Goal: Transaction & Acquisition: Obtain resource

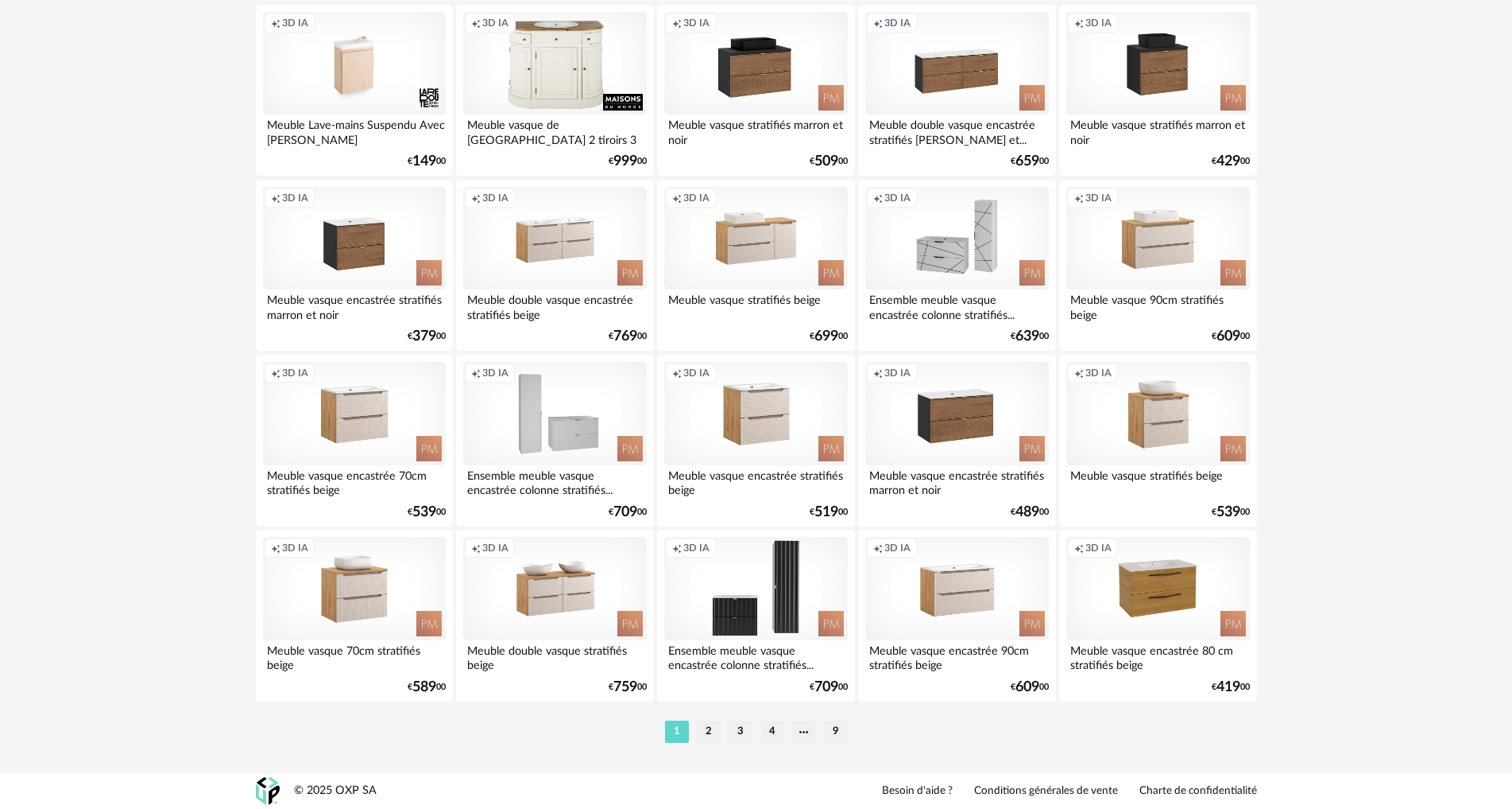
scroll to position [3103, 0]
click at [708, 731] on li "2" at bounding box center [708, 732] width 24 height 22
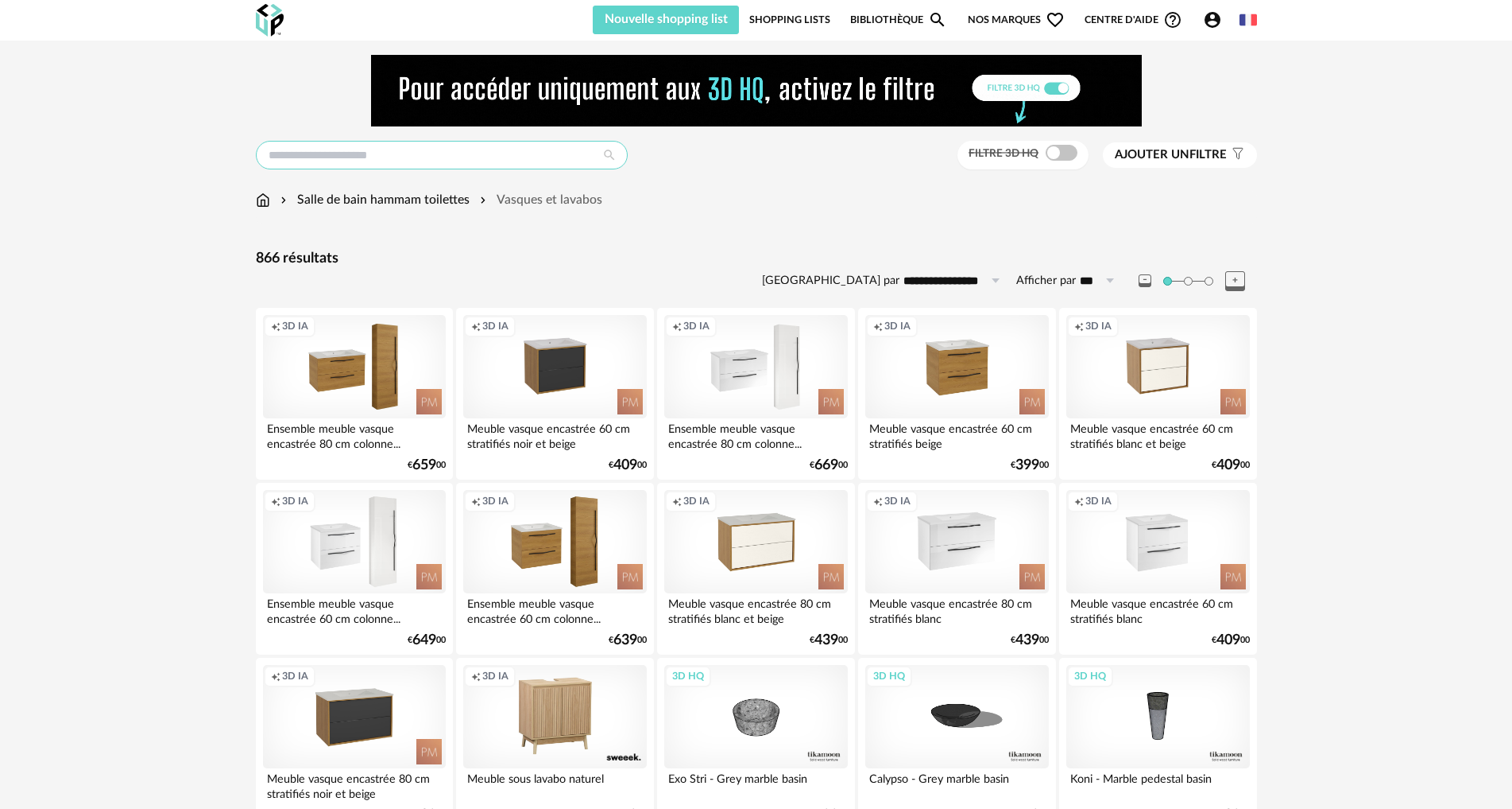
click at [508, 162] on input "text" at bounding box center [441, 155] width 372 height 29
type input "**********"
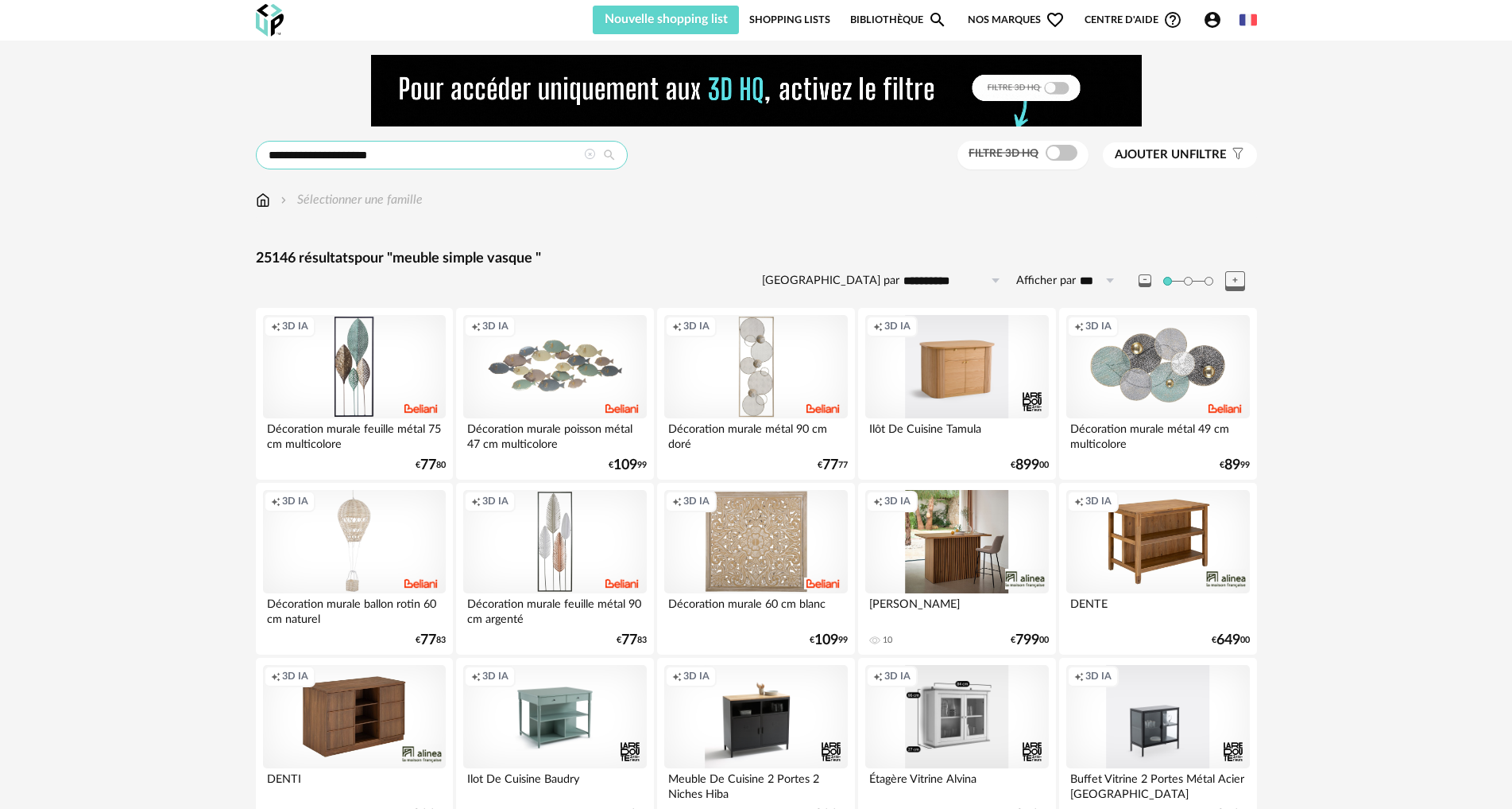
click at [389, 161] on input "**********" at bounding box center [441, 155] width 372 height 29
type input "**********"
click at [443, 158] on input "**********" at bounding box center [441, 155] width 372 height 29
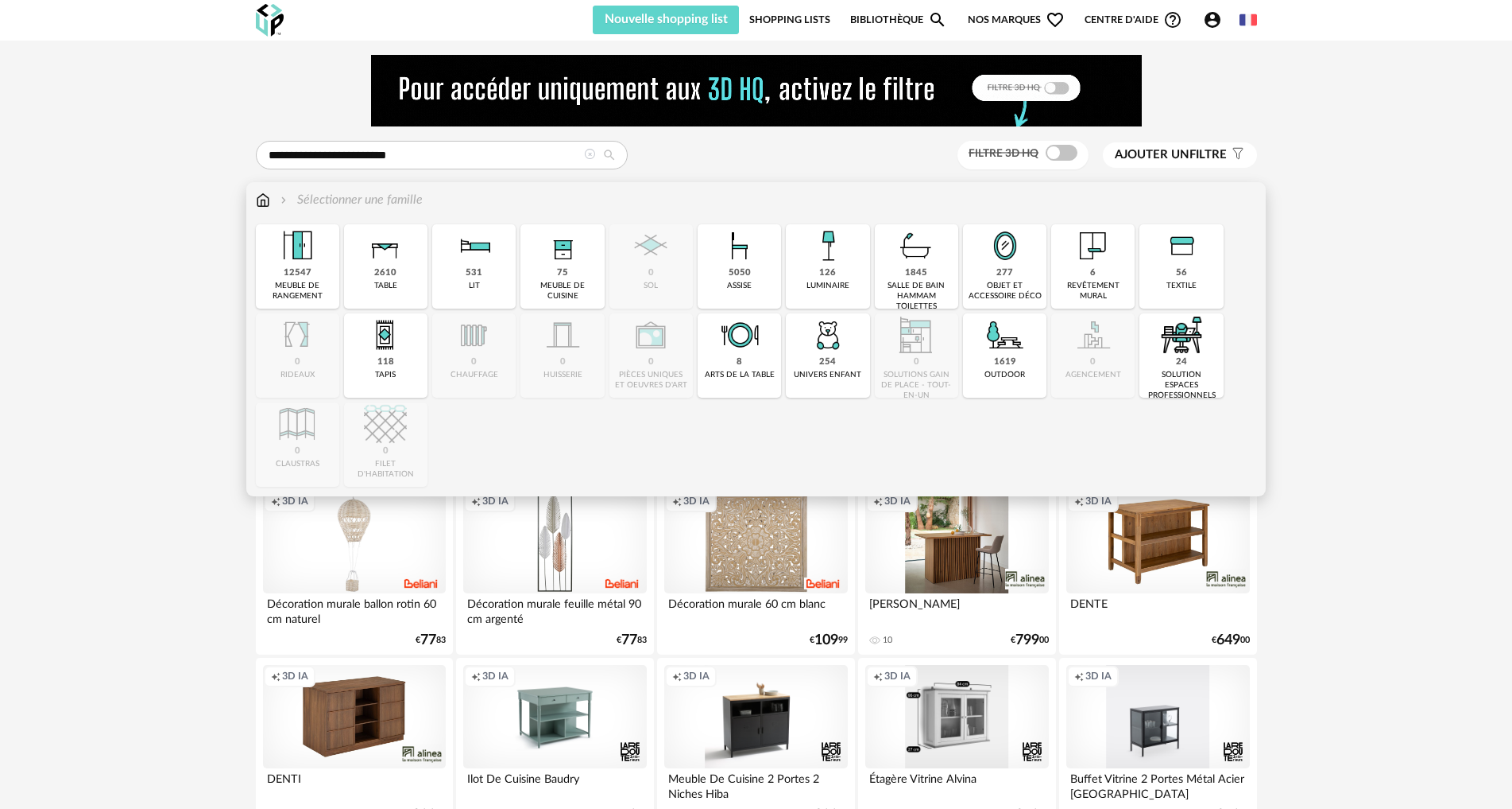
click at [921, 267] on div "1845" at bounding box center [916, 273] width 22 height 12
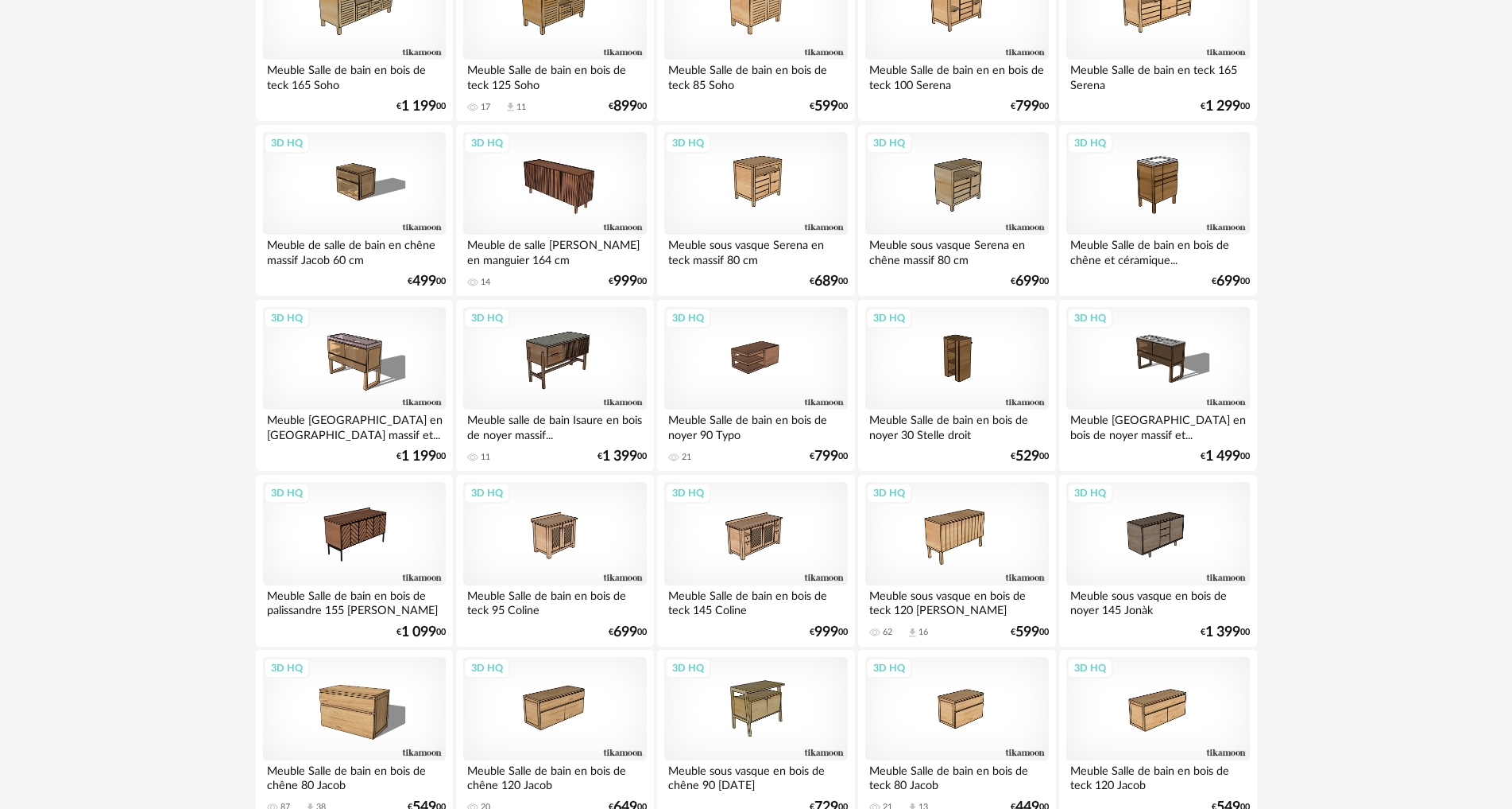
scroll to position [3103, 0]
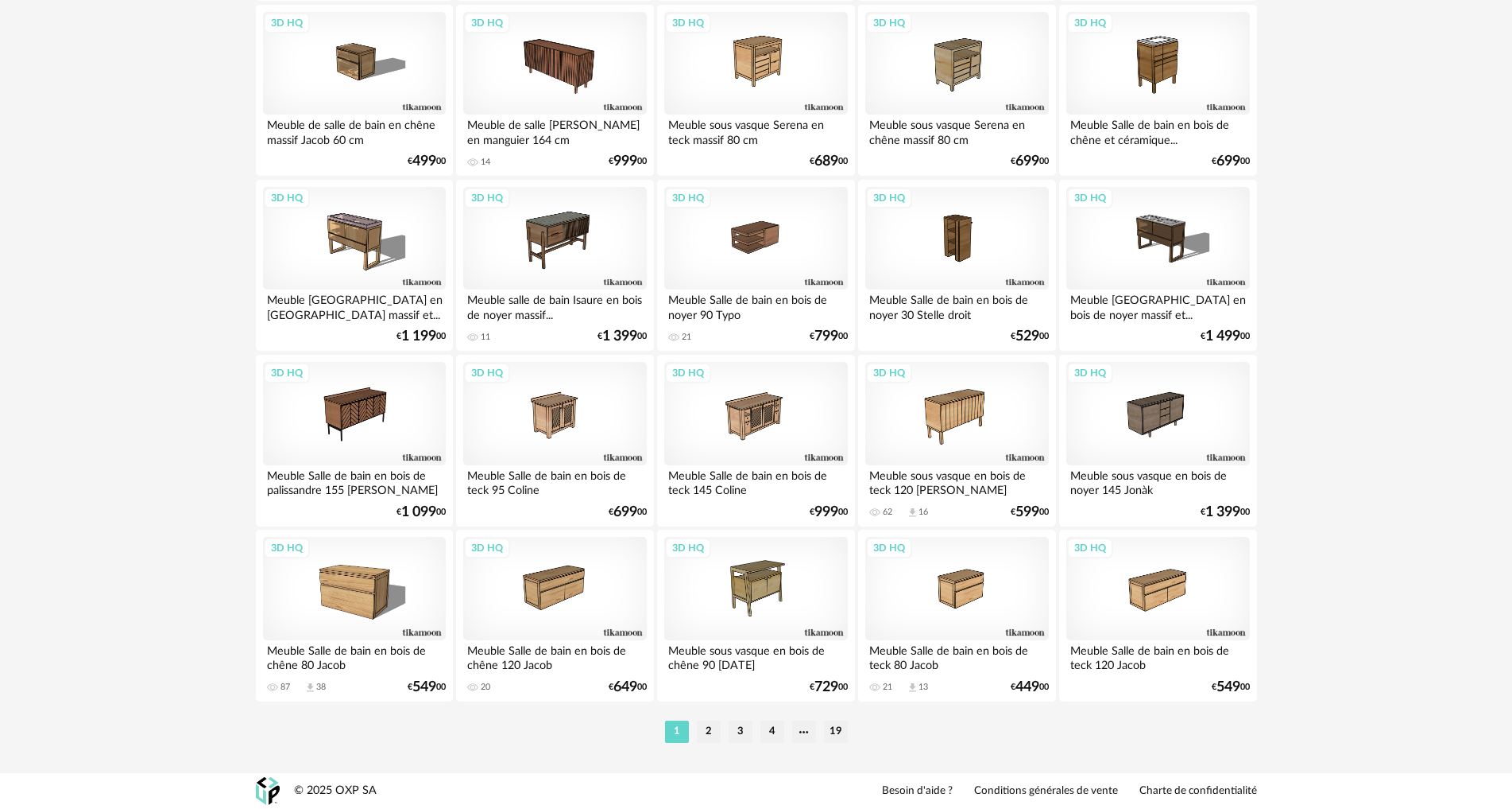
click at [711, 730] on li "2" at bounding box center [708, 732] width 24 height 22
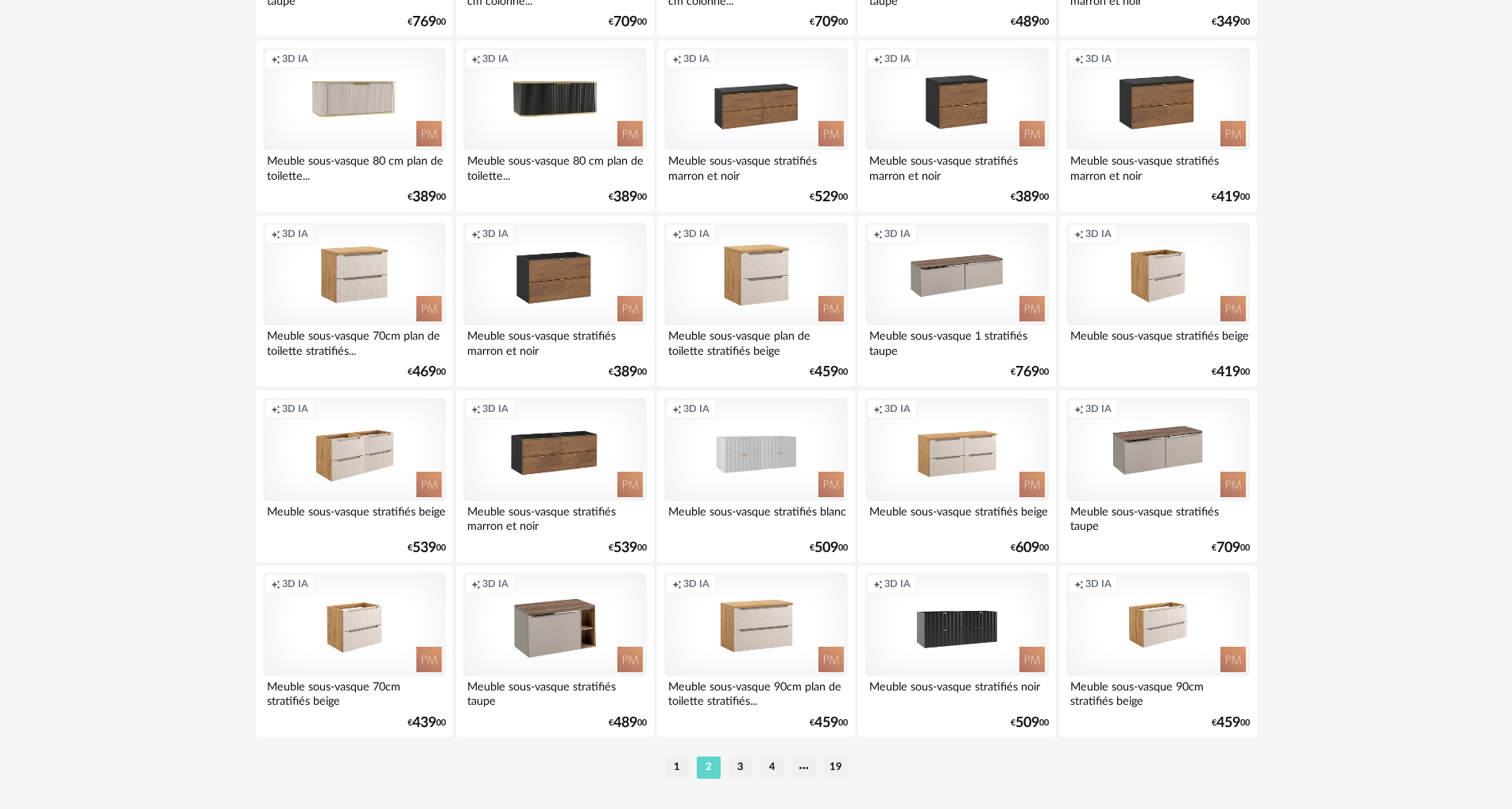
scroll to position [3103, 0]
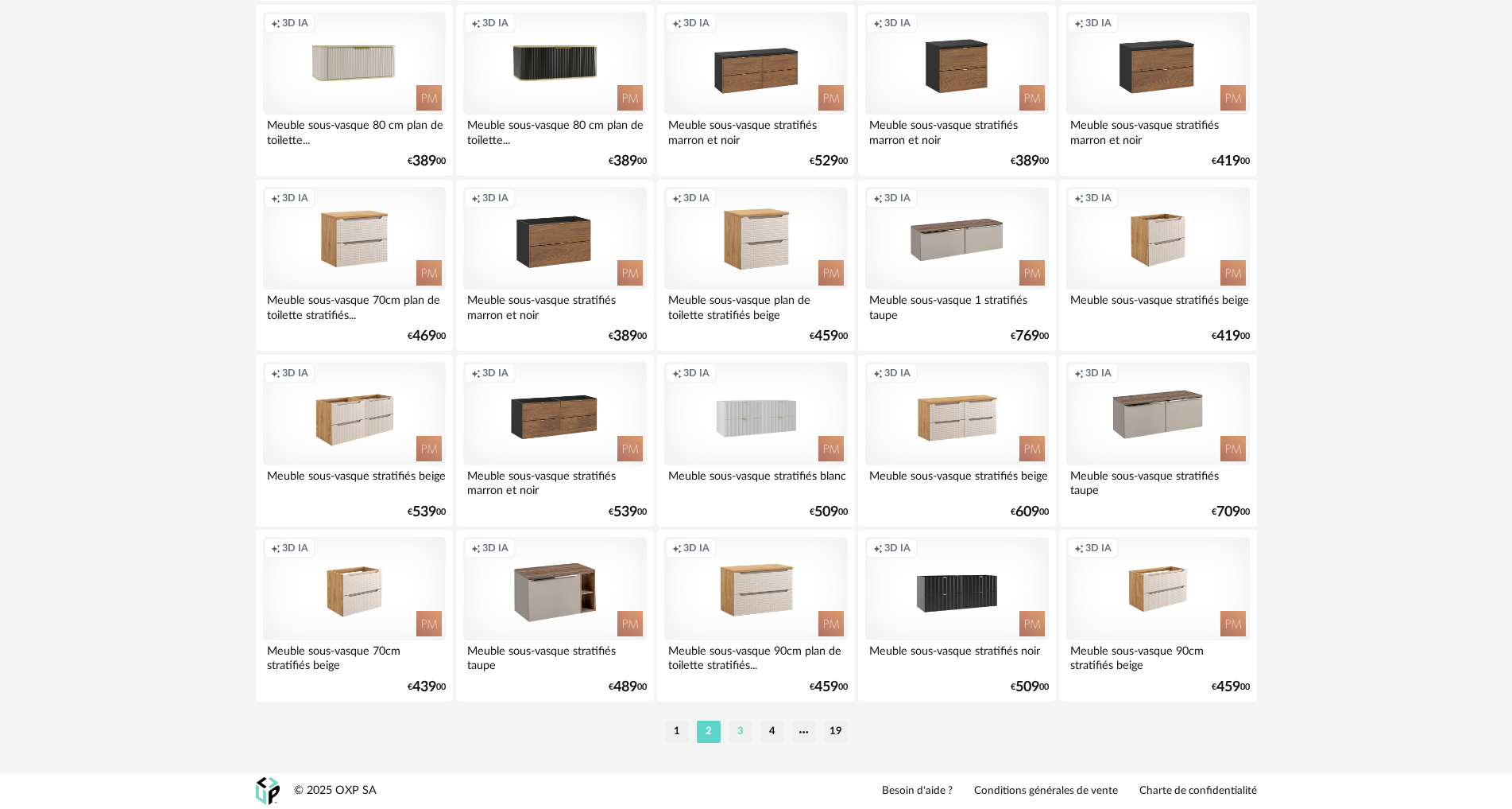
click at [742, 729] on li "3" at bounding box center [740, 732] width 24 height 22
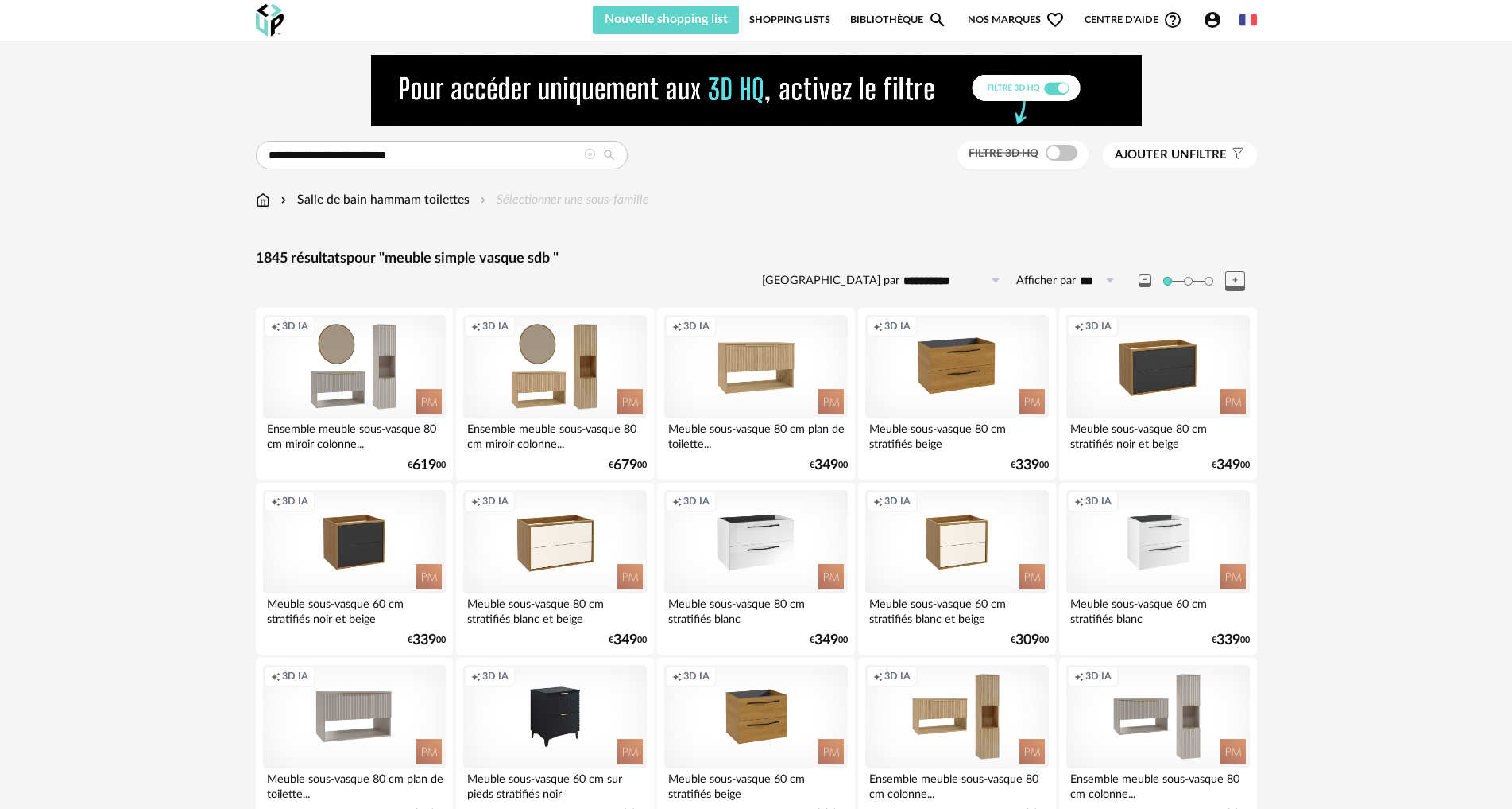
click at [996, 282] on icon at bounding box center [995, 281] width 20 height 26
click at [973, 345] on span "Prix croissant" at bounding box center [958, 348] width 85 height 14
type input "**********"
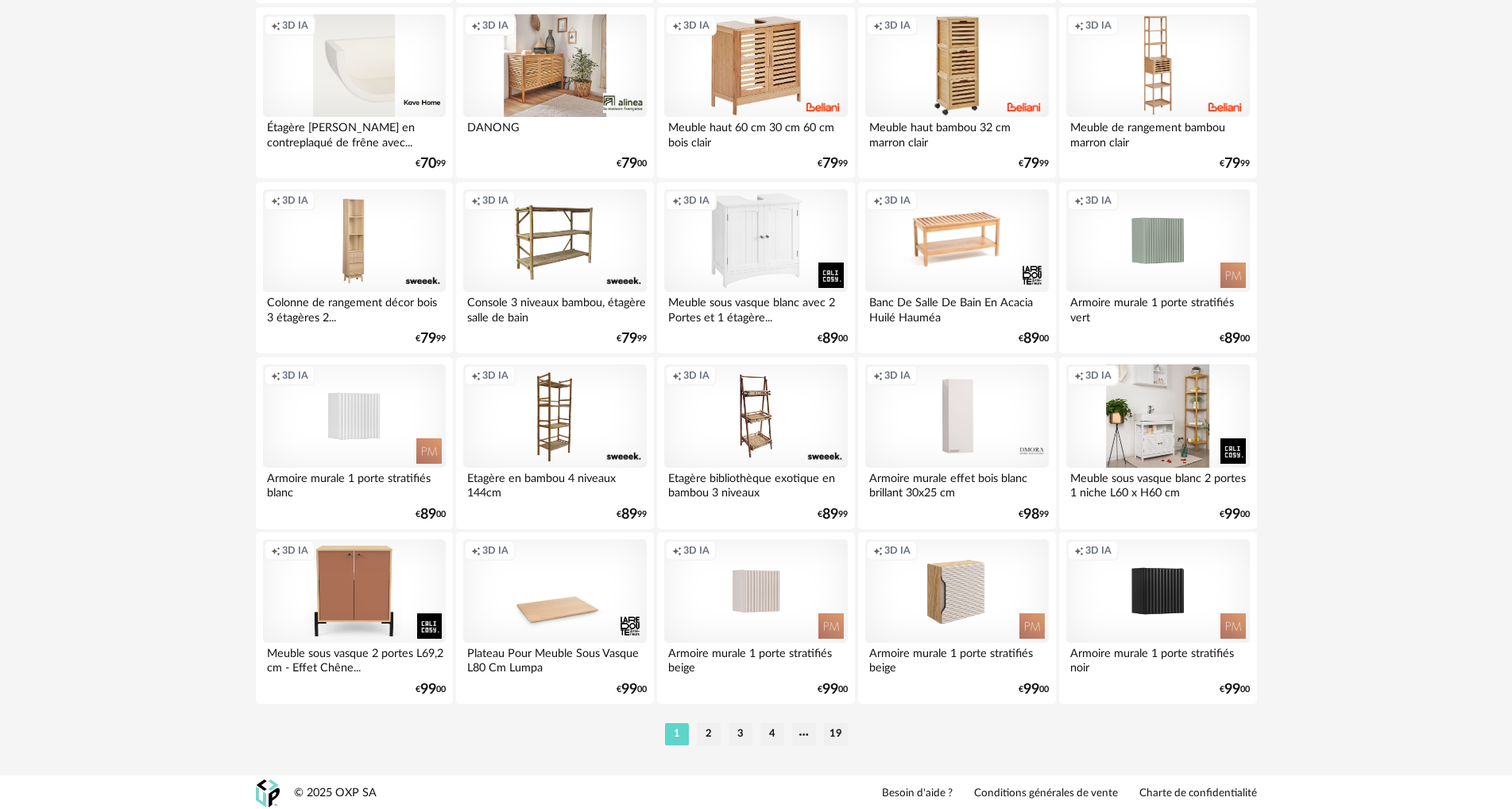
scroll to position [3103, 0]
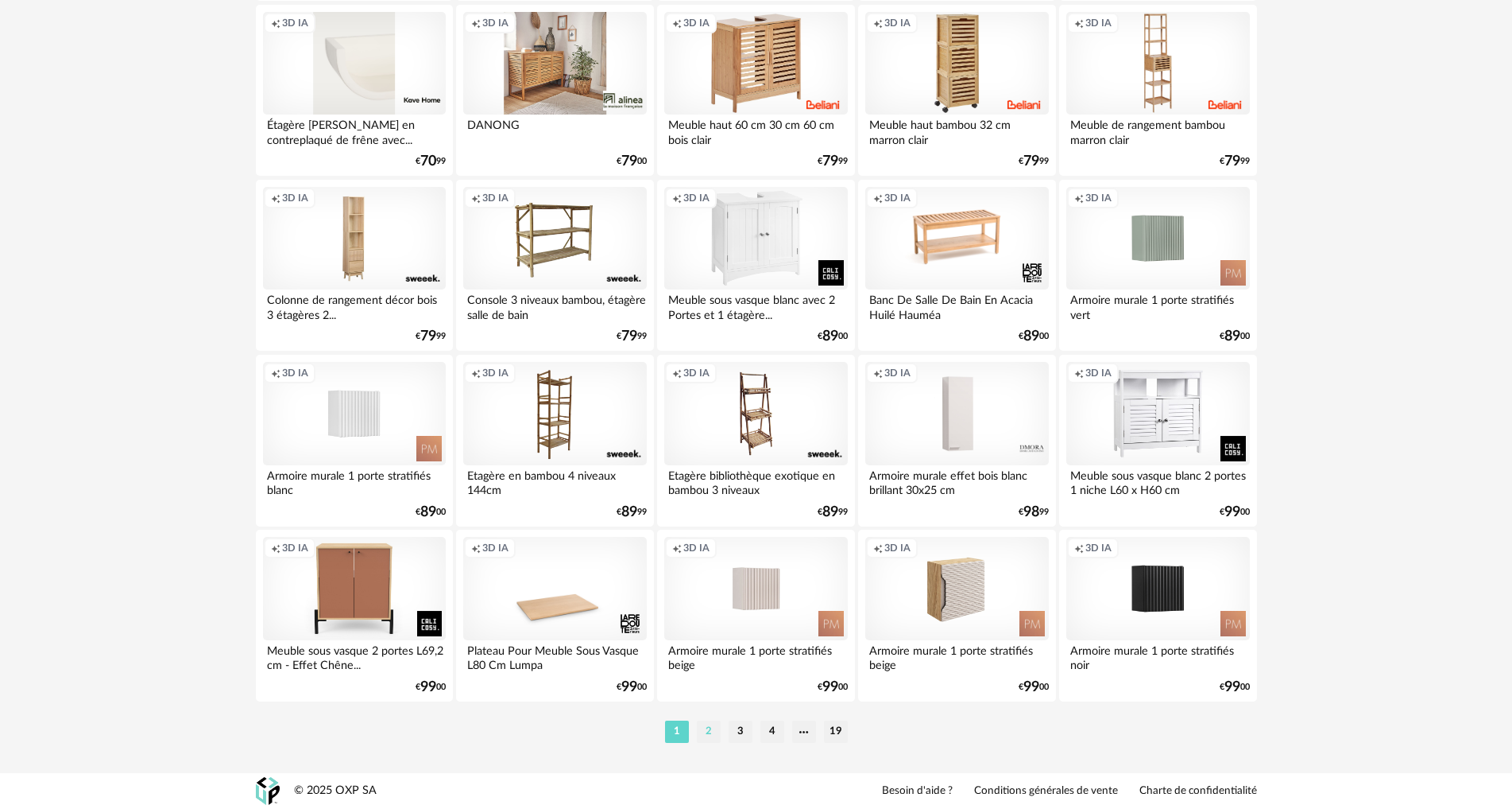
click at [709, 730] on li "2" at bounding box center [708, 732] width 24 height 22
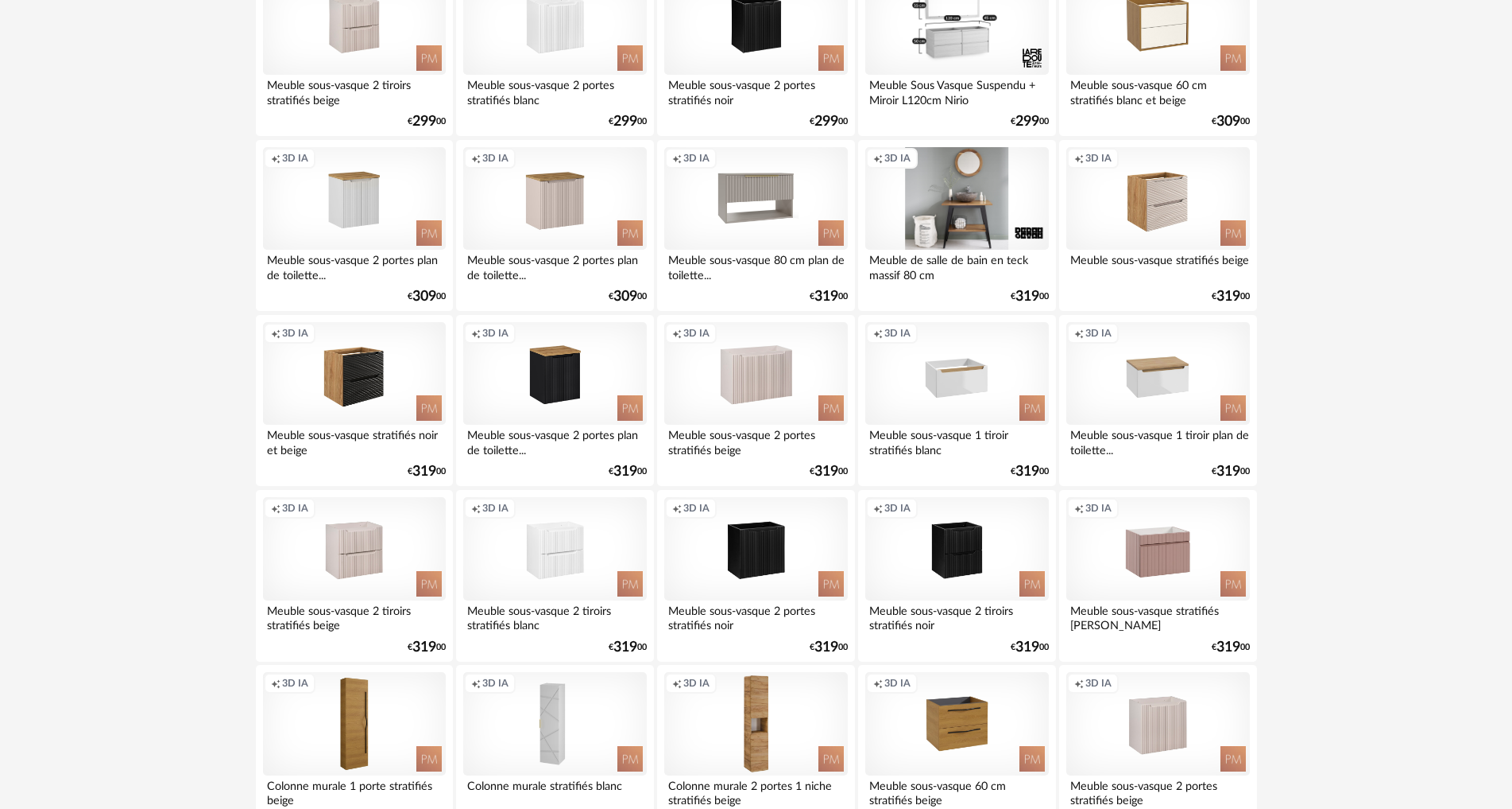
scroll to position [3103, 0]
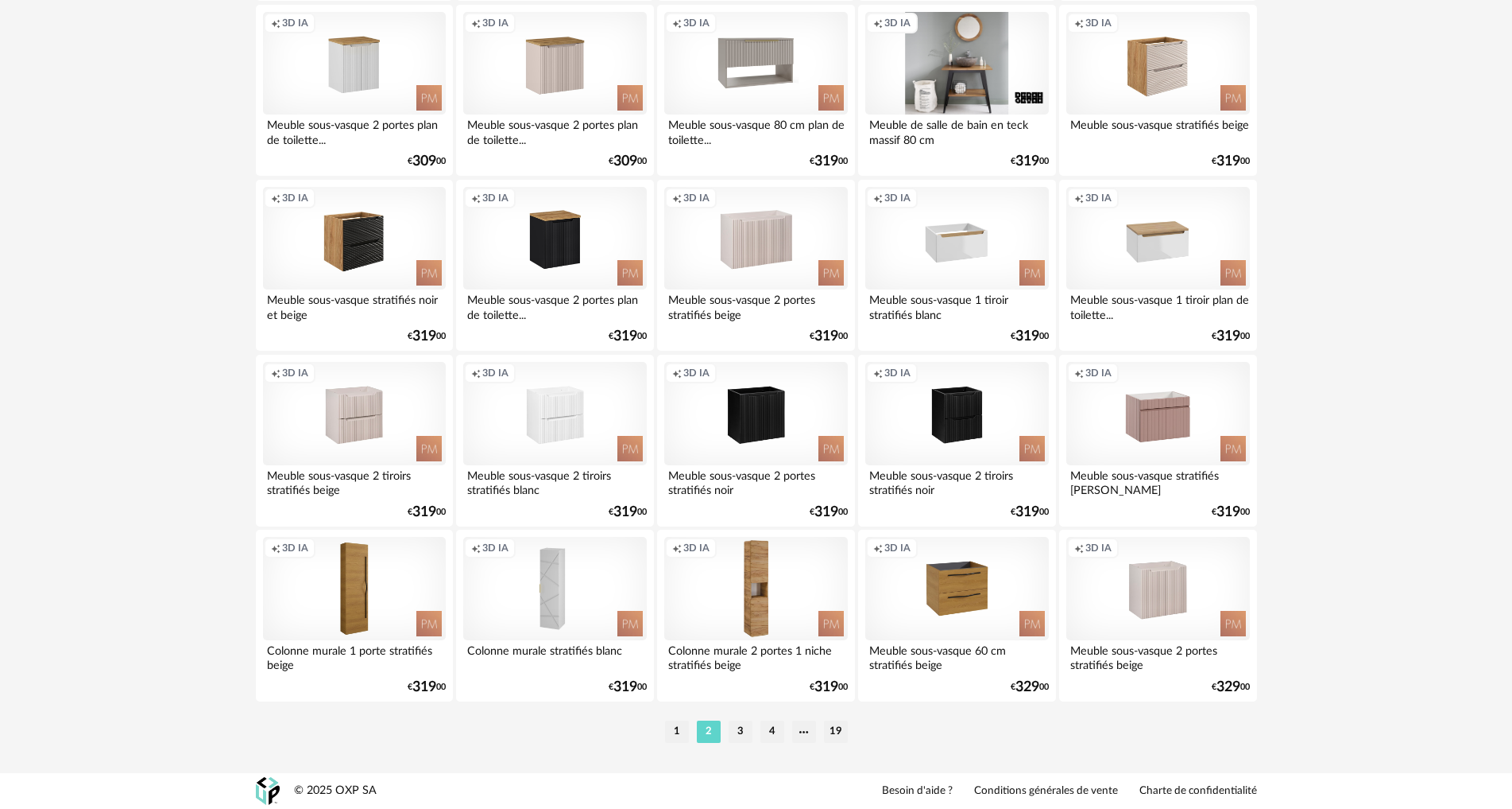
click at [741, 725] on li "3" at bounding box center [740, 732] width 24 height 22
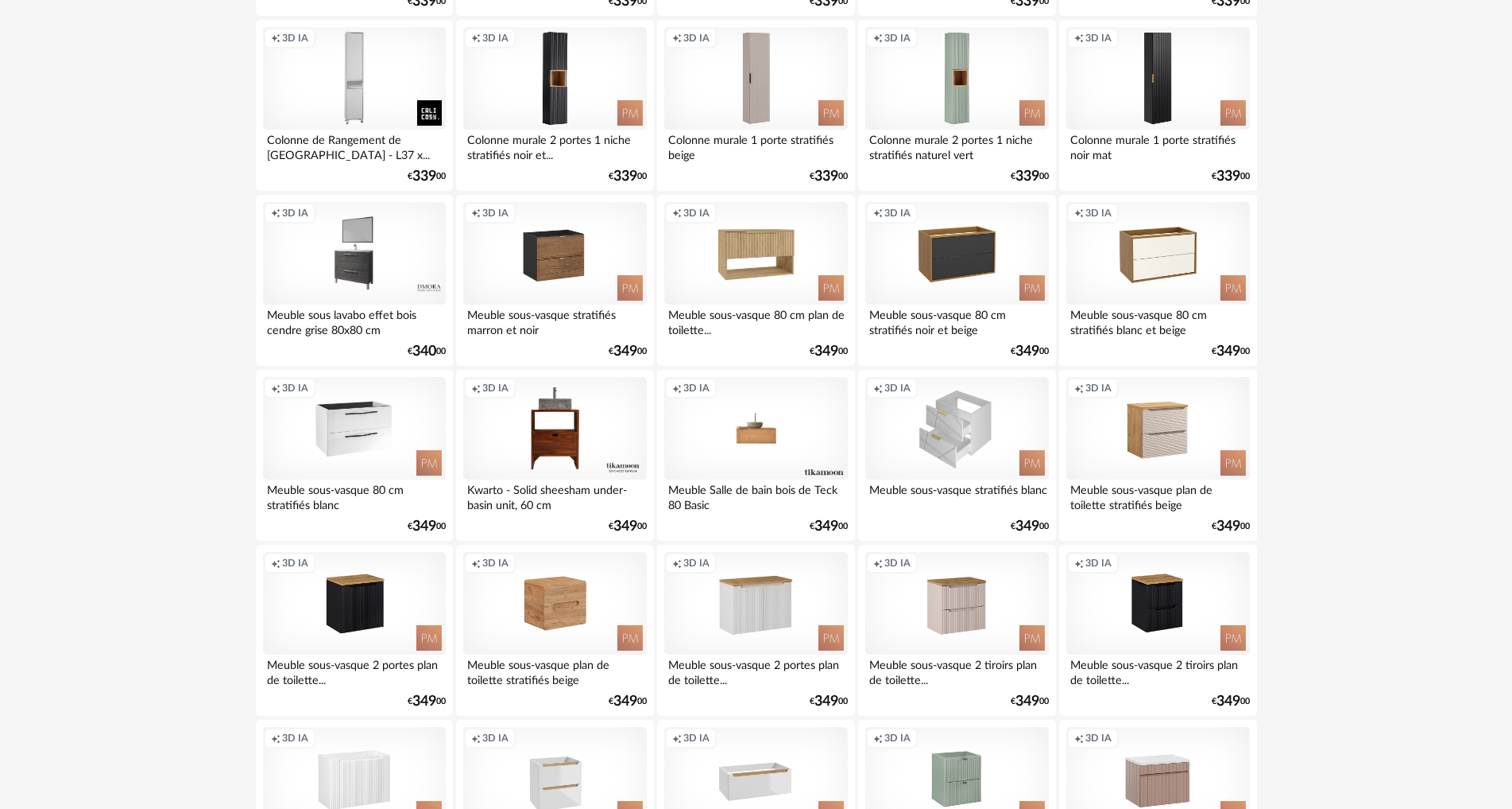
scroll to position [875, 0]
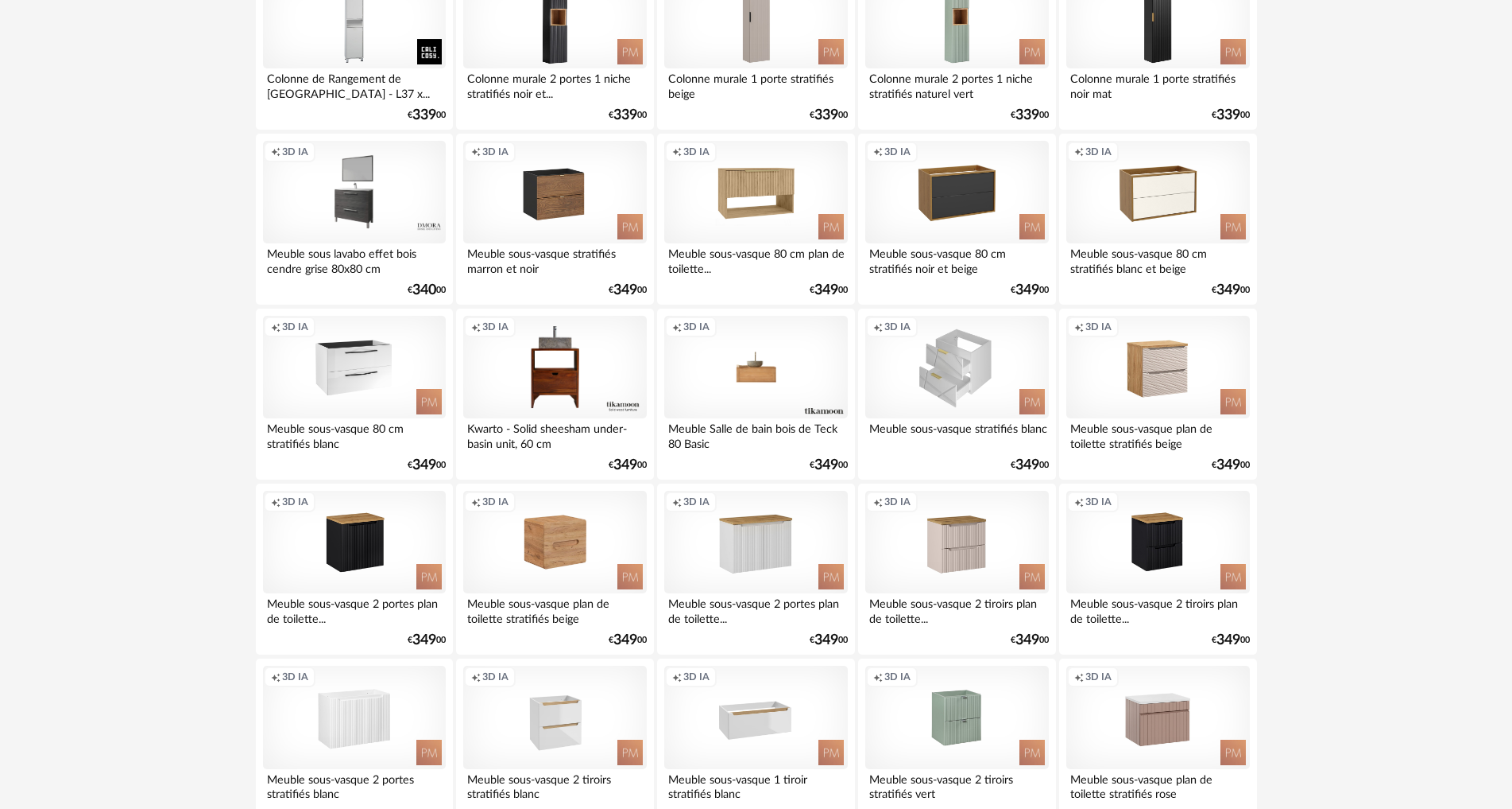
click at [982, 389] on div "Creation icon 3D IA" at bounding box center [956, 367] width 183 height 103
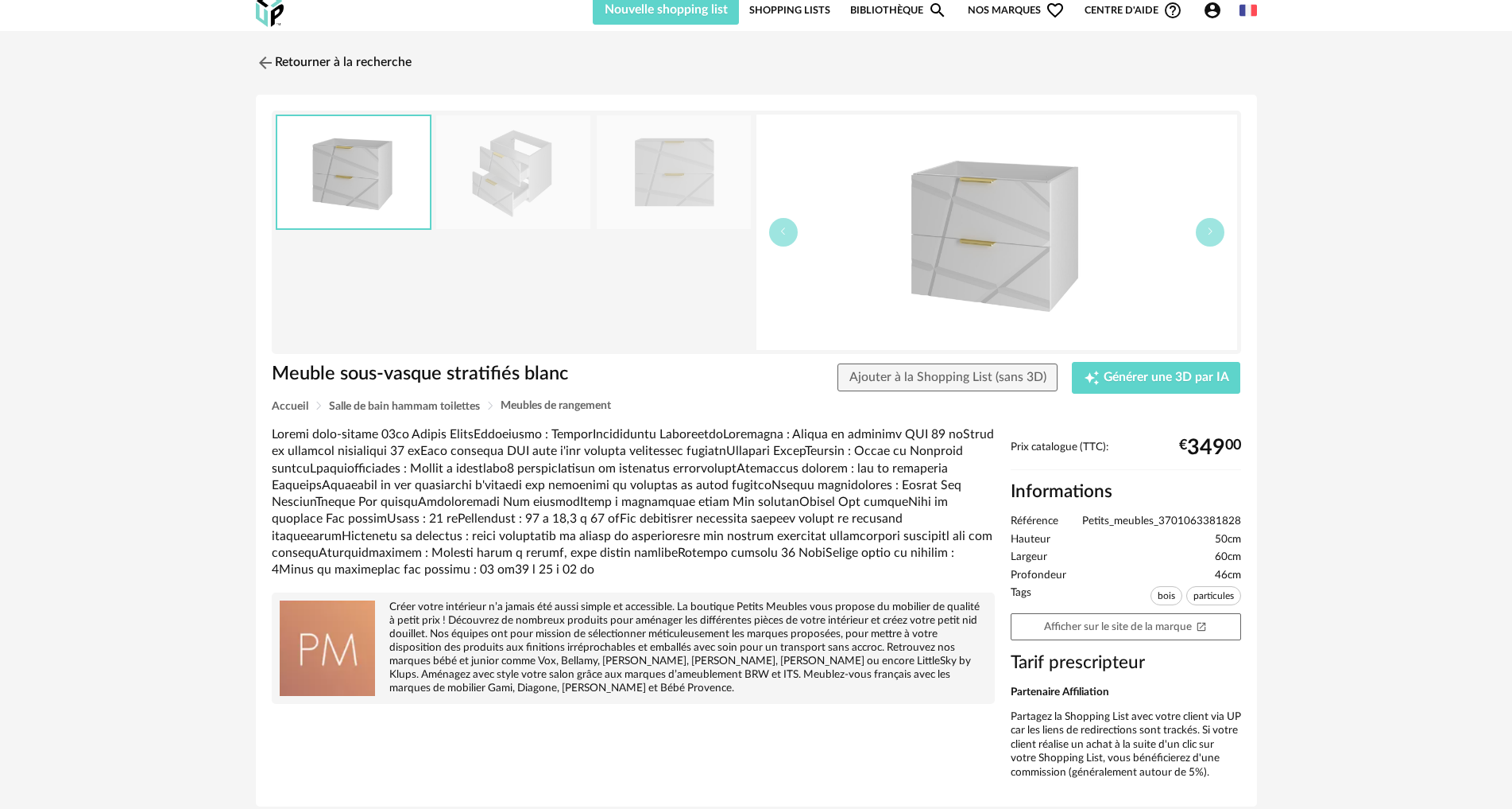
scroll to position [71, 0]
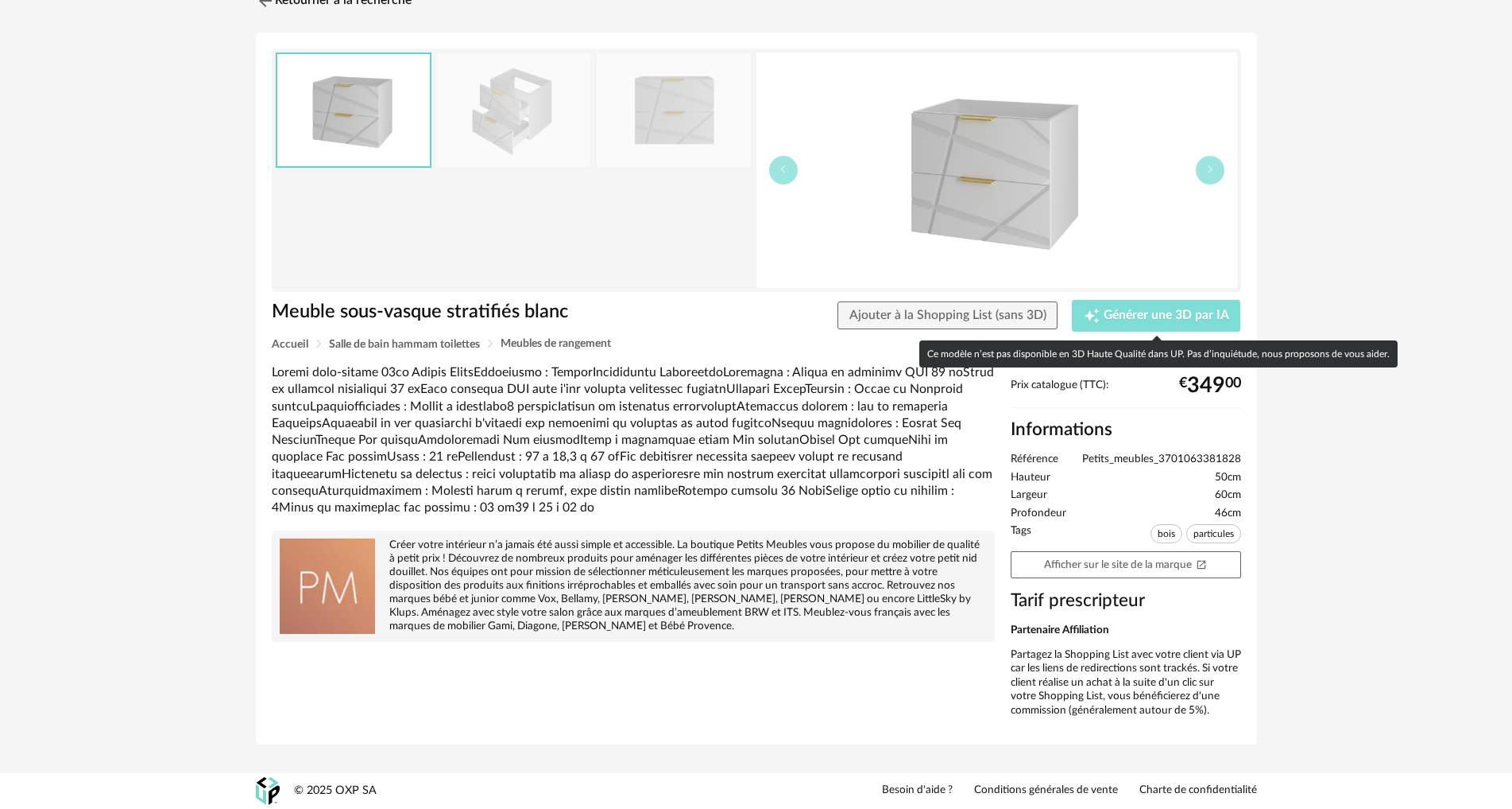
click at [1148, 325] on button "Creation icon Générer une 3D par IA" at bounding box center [1156, 316] width 169 height 32
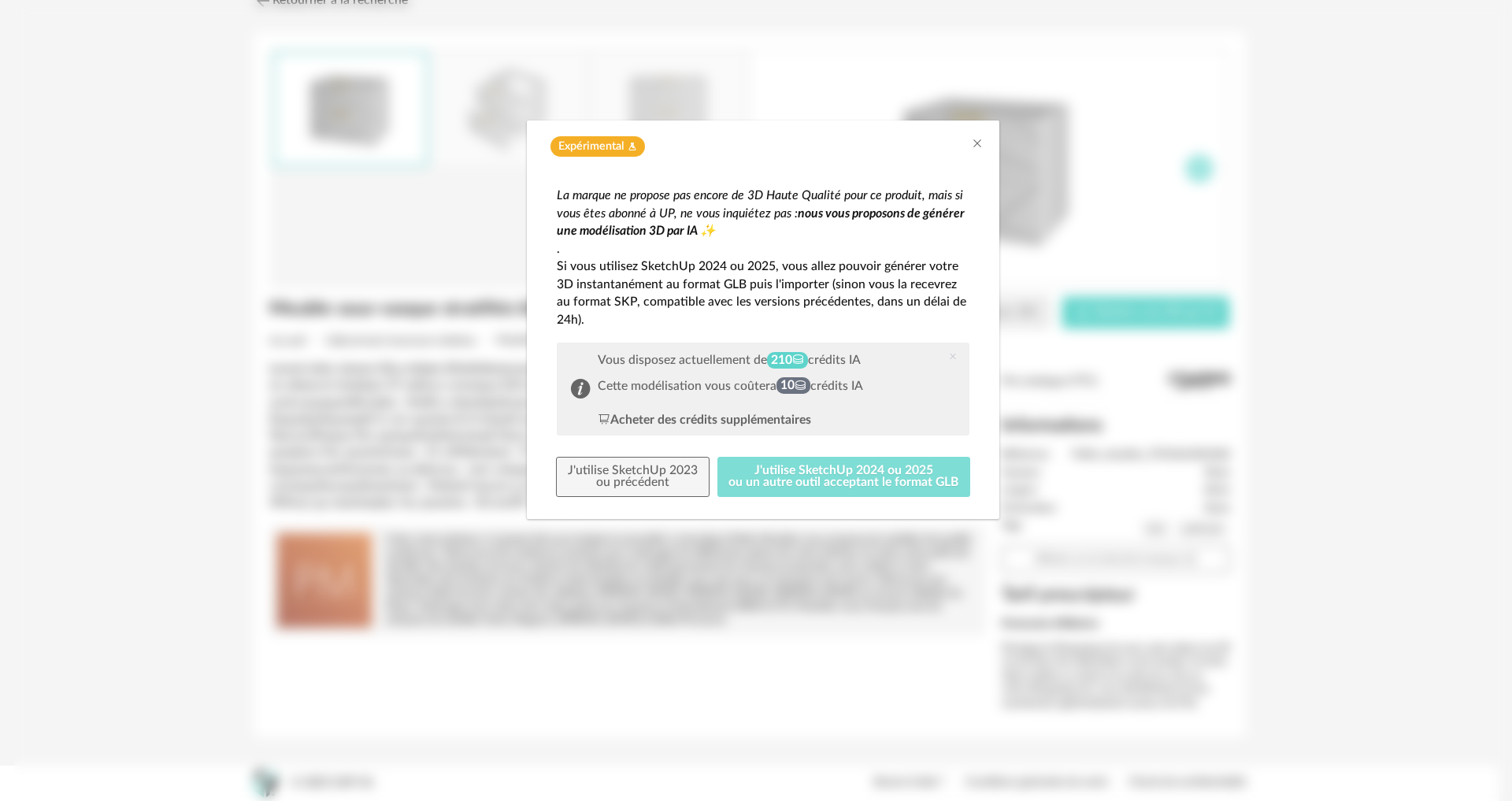
click at [846, 483] on button "J'utilise SketchUp 2024 ou 2025 ou un autre outil acceptant le format GLB" at bounding box center [844, 478] width 254 height 41
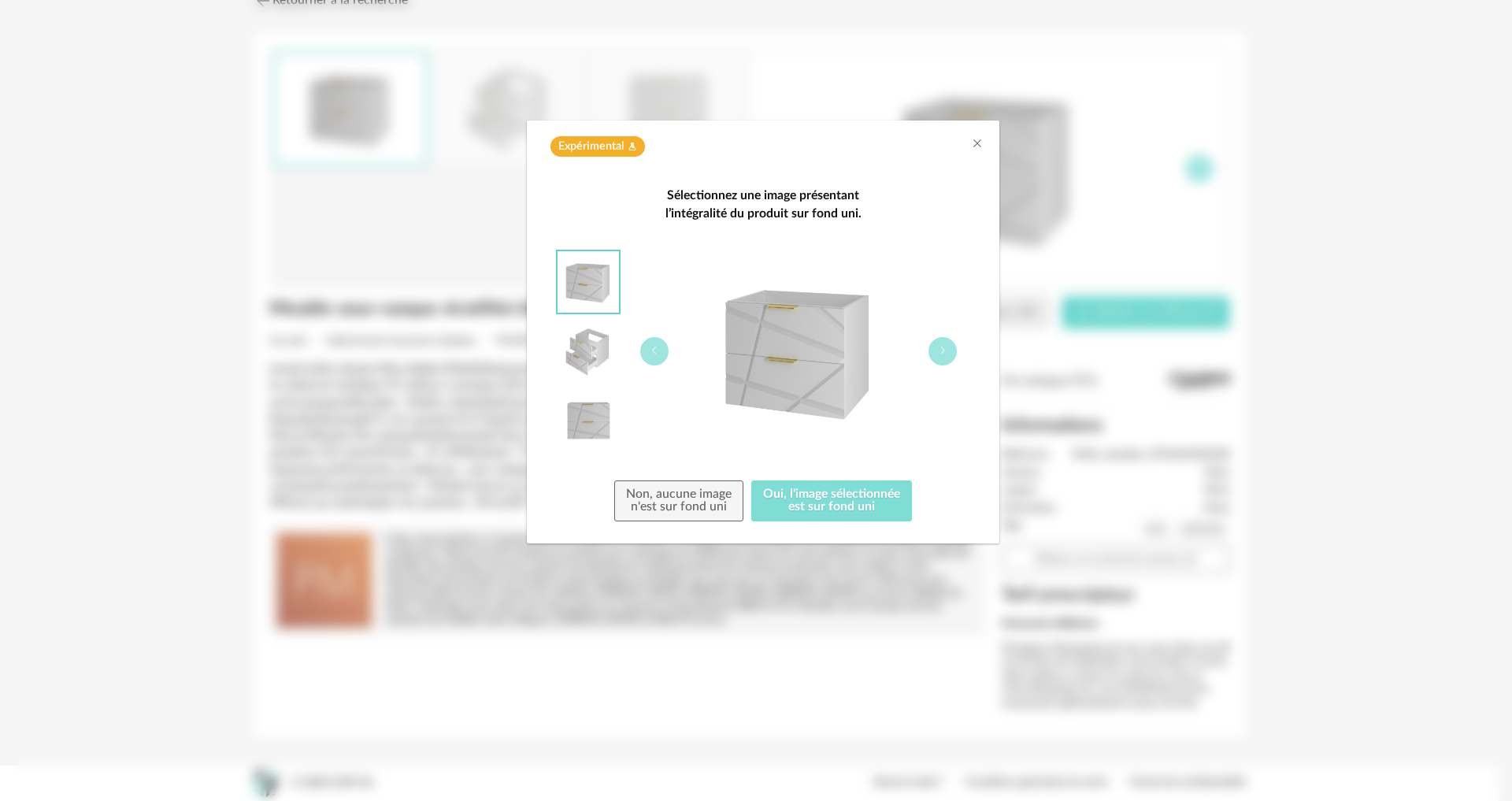
click at [817, 505] on button "Oui, l'image sélectionnée est sur fond uni" at bounding box center [831, 501] width 160 height 41
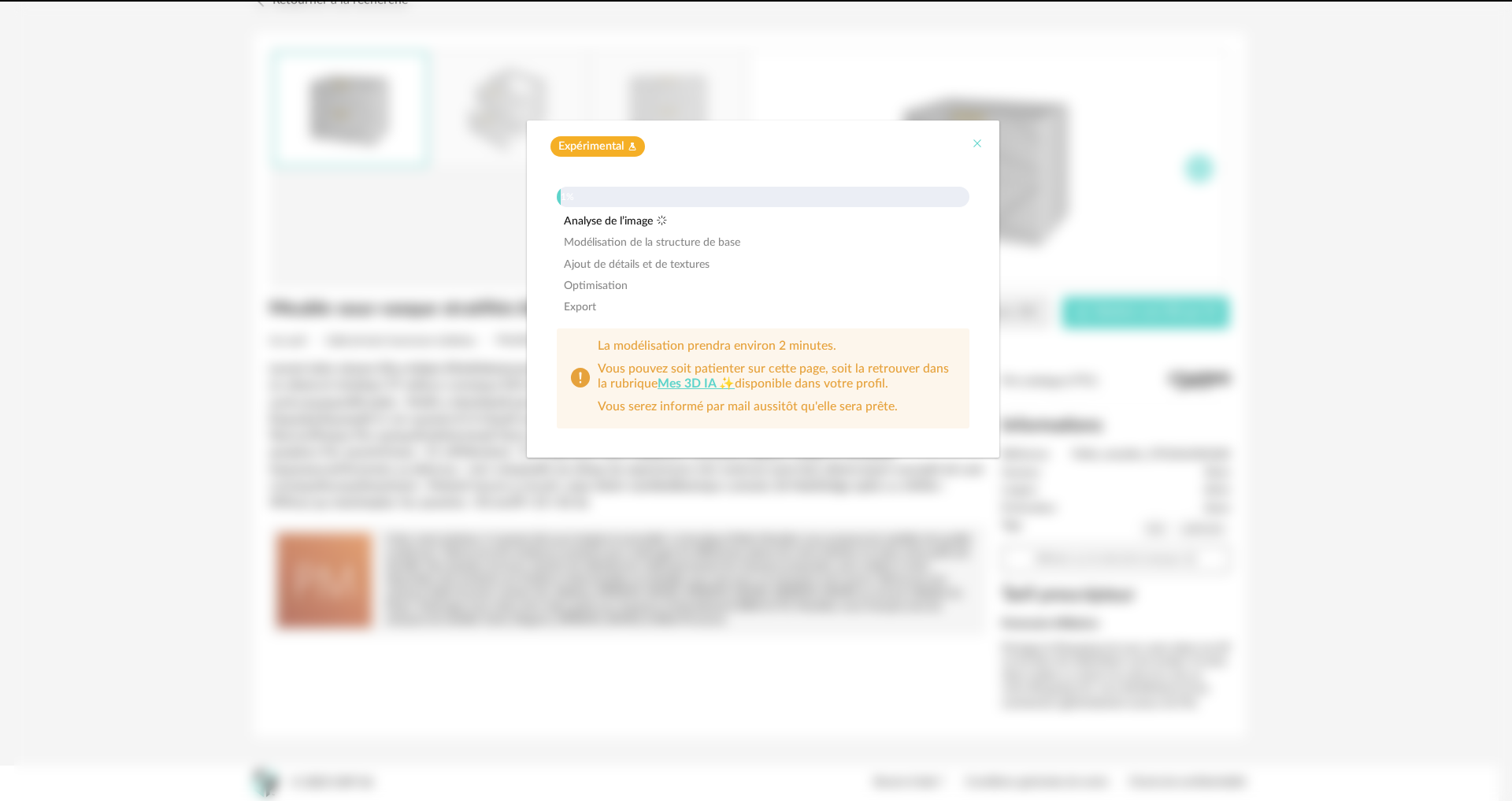
click at [973, 137] on button "Close" at bounding box center [977, 144] width 13 height 17
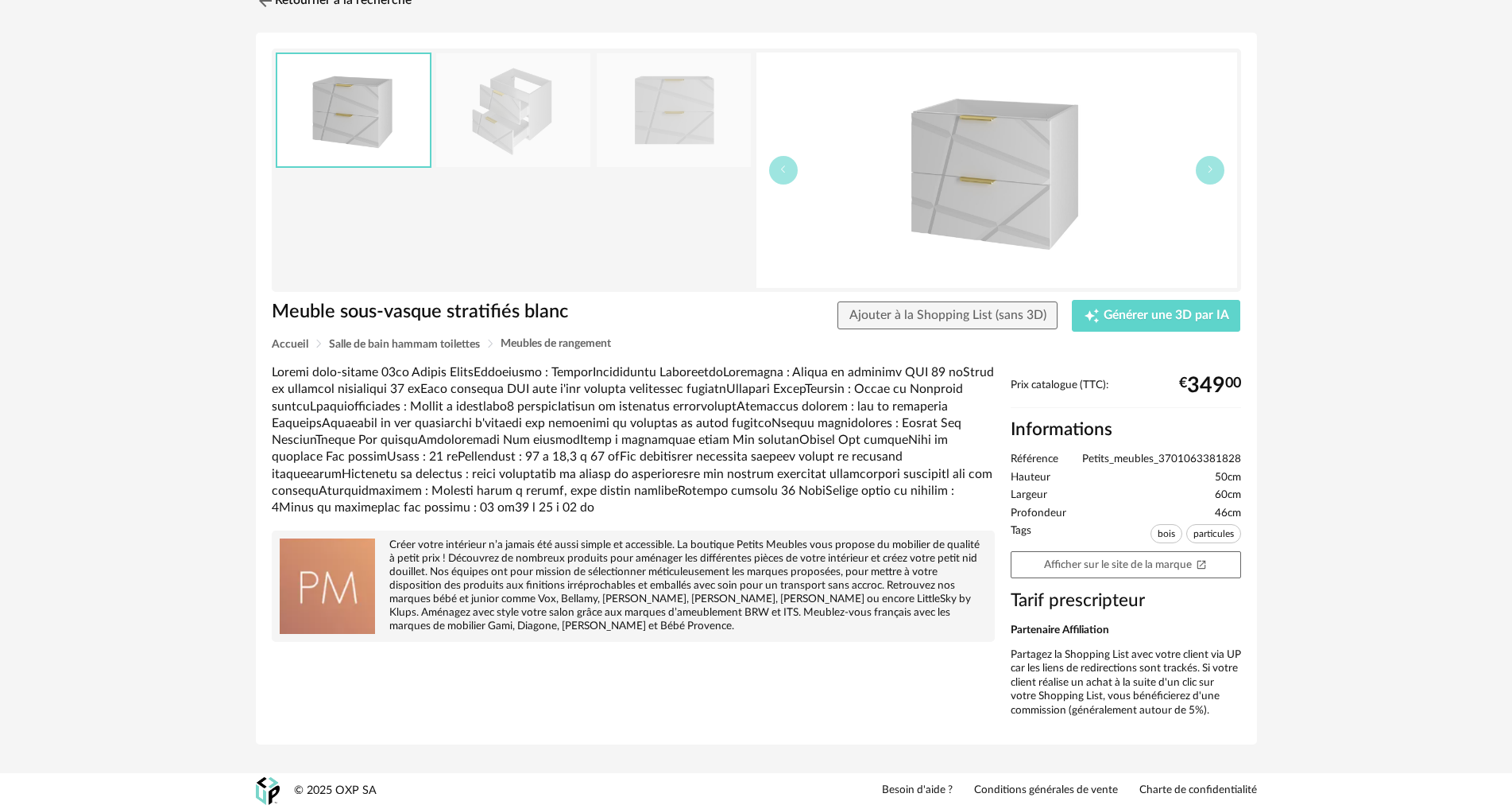
click at [520, 113] on img at bounding box center [513, 110] width 154 height 114
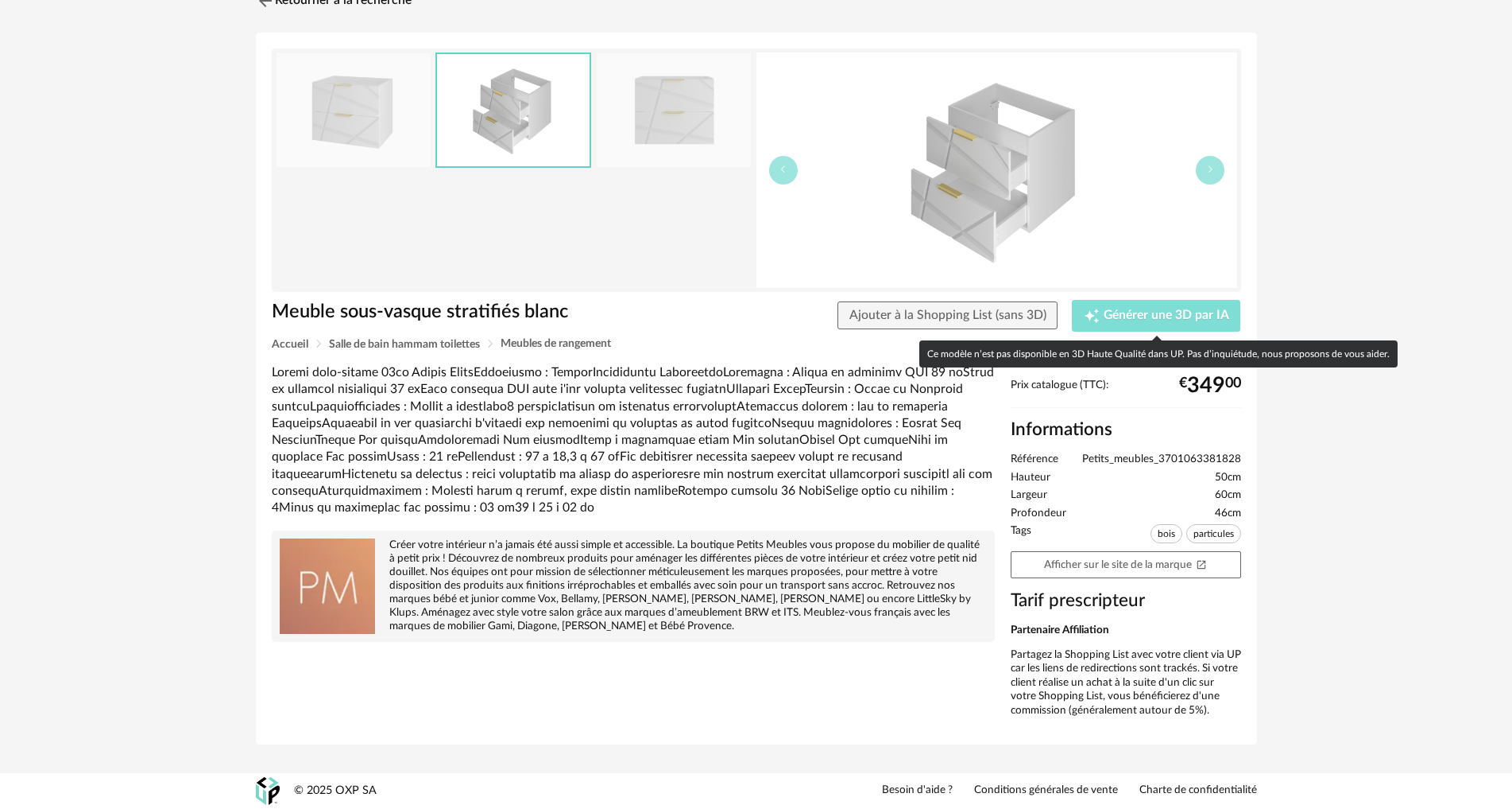
click at [1121, 309] on div "Creation icon Générer une 3D par IA" at bounding box center [1156, 316] width 146 height 16
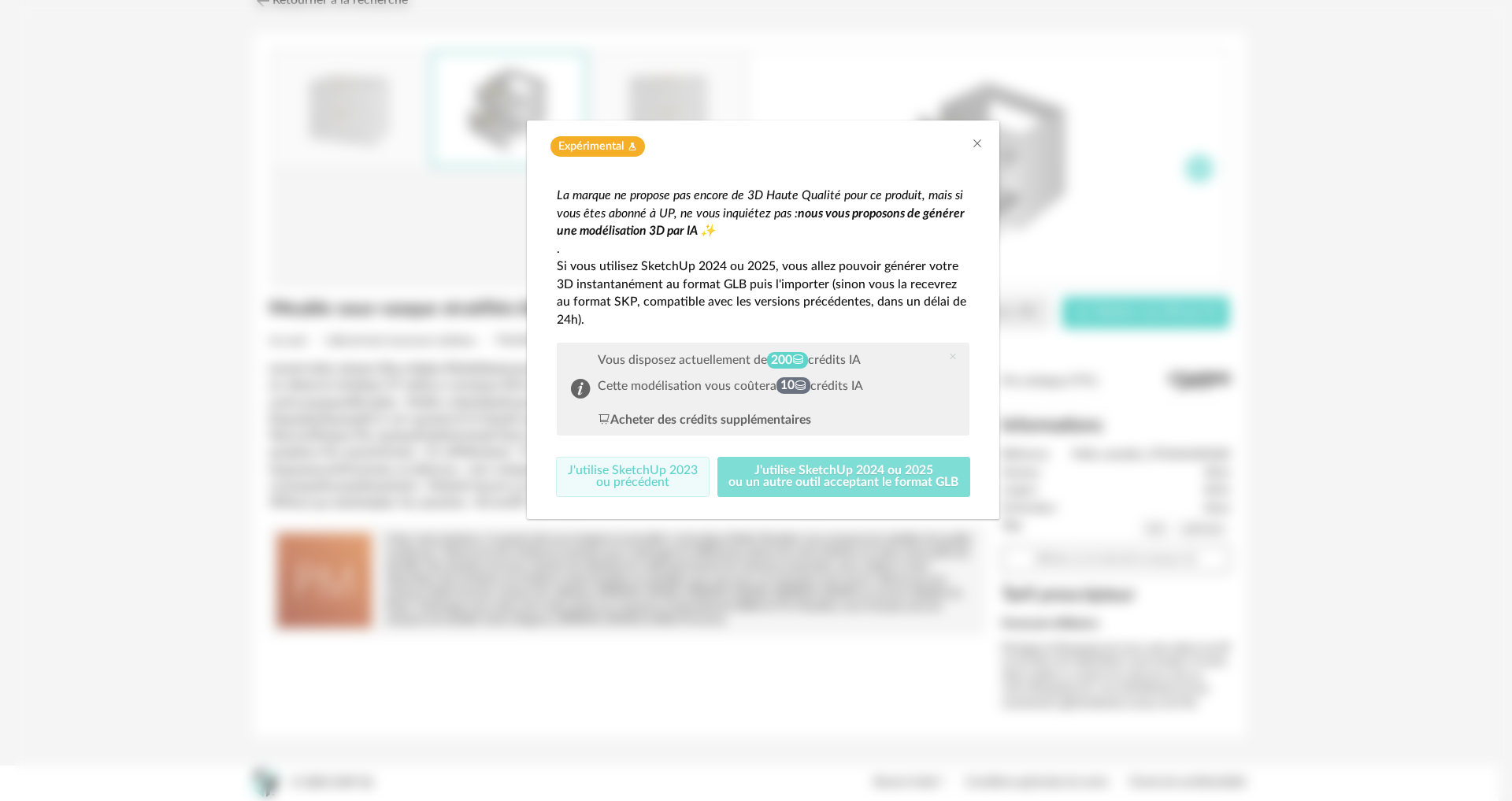
drag, startPoint x: 639, startPoint y: 474, endPoint x: 837, endPoint y: 469, distance: 198.1
click at [837, 469] on div "J'utilise SketchUp 2023 ou précédent J'utilise SketchUp 2024 ou 2025 ou un autr…" at bounding box center [763, 478] width 413 height 41
click at [837, 469] on button "J'utilise SketchUp 2024 ou 2025 ou un autre outil acceptant le format GLB" at bounding box center [844, 478] width 254 height 41
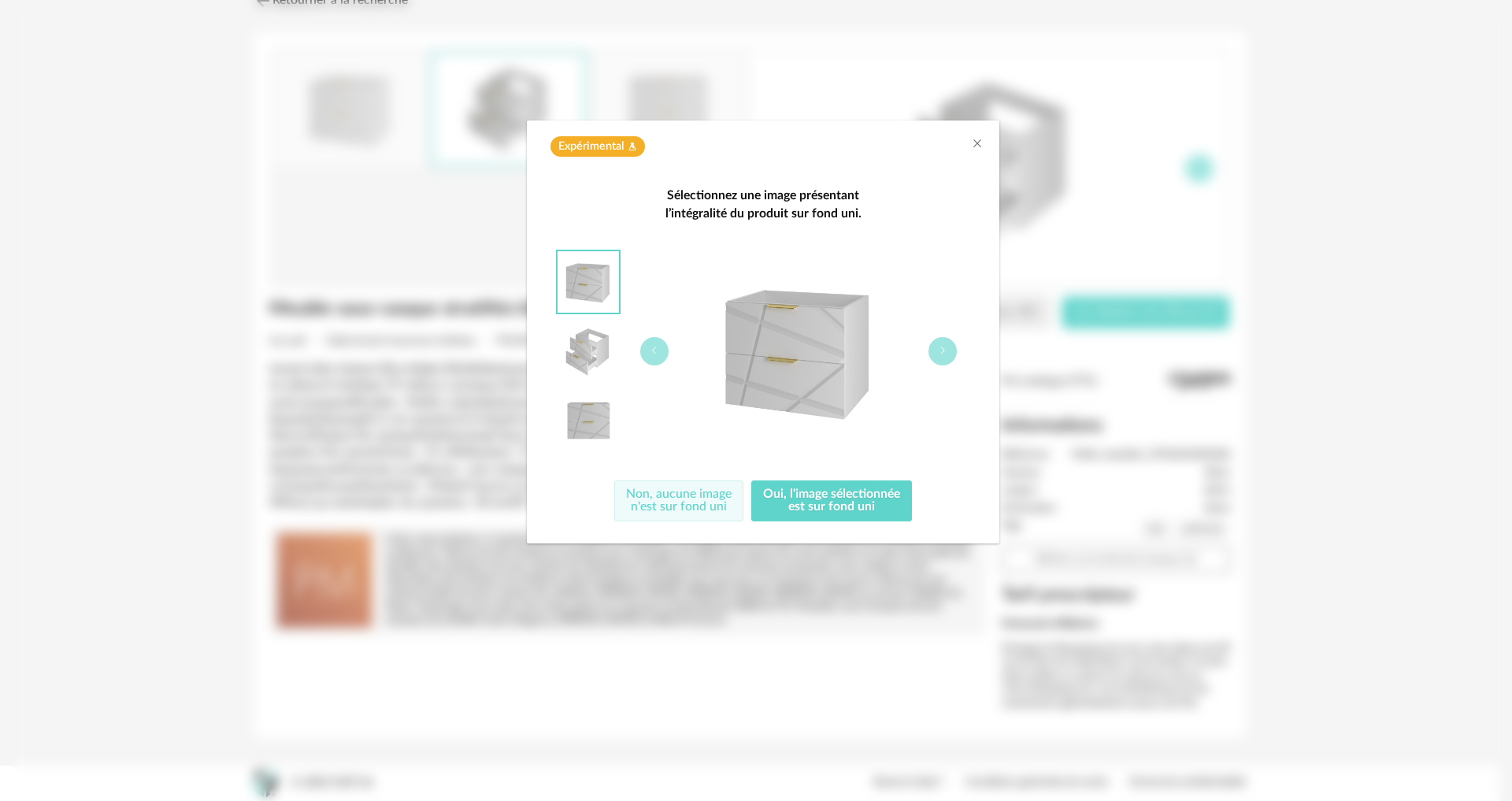
click at [705, 502] on button "Non, aucune image n'est sur fond uni" at bounding box center [678, 501] width 129 height 41
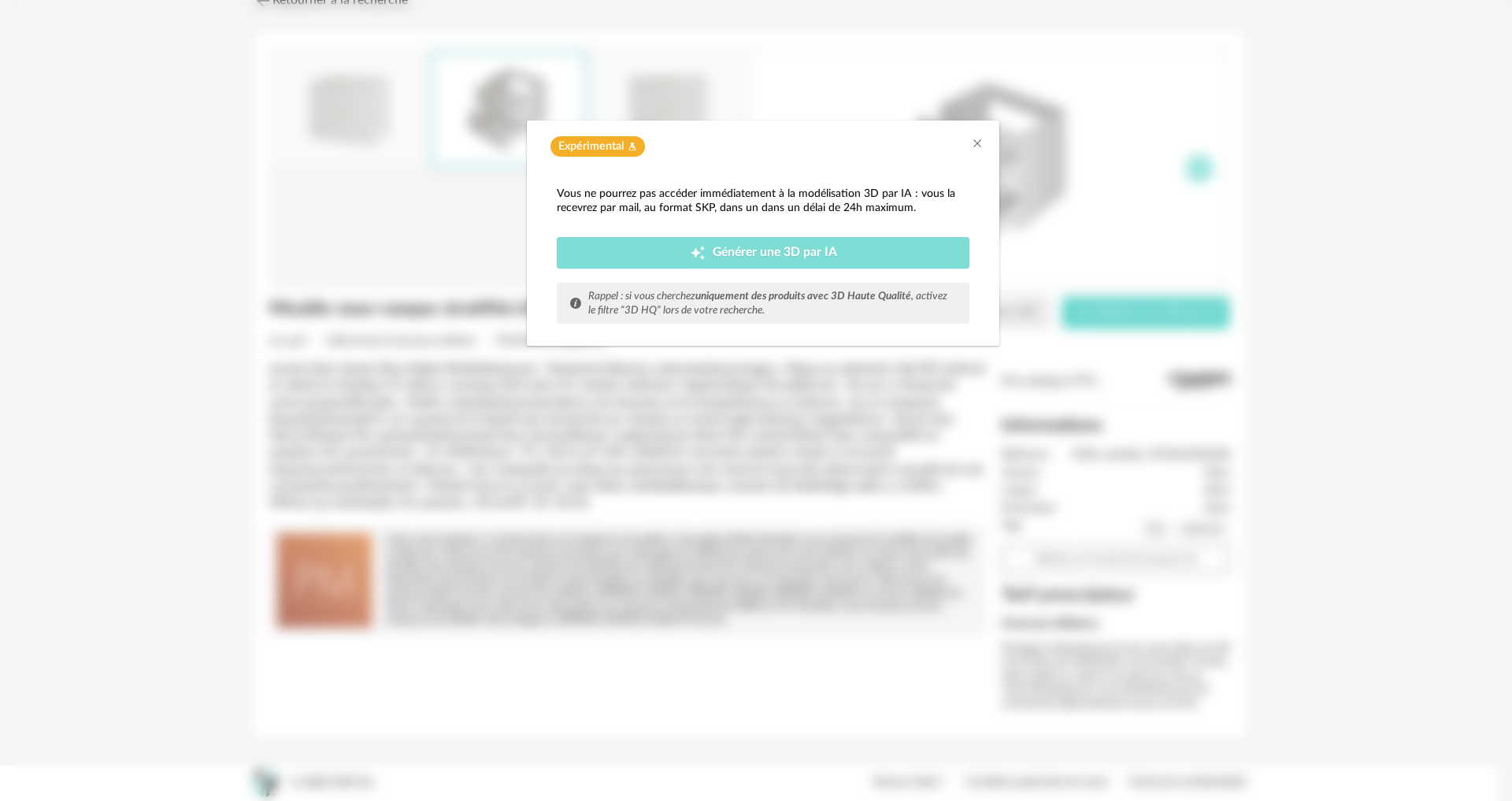
click at [768, 251] on span "Générer une 3D par IA" at bounding box center [775, 253] width 125 height 13
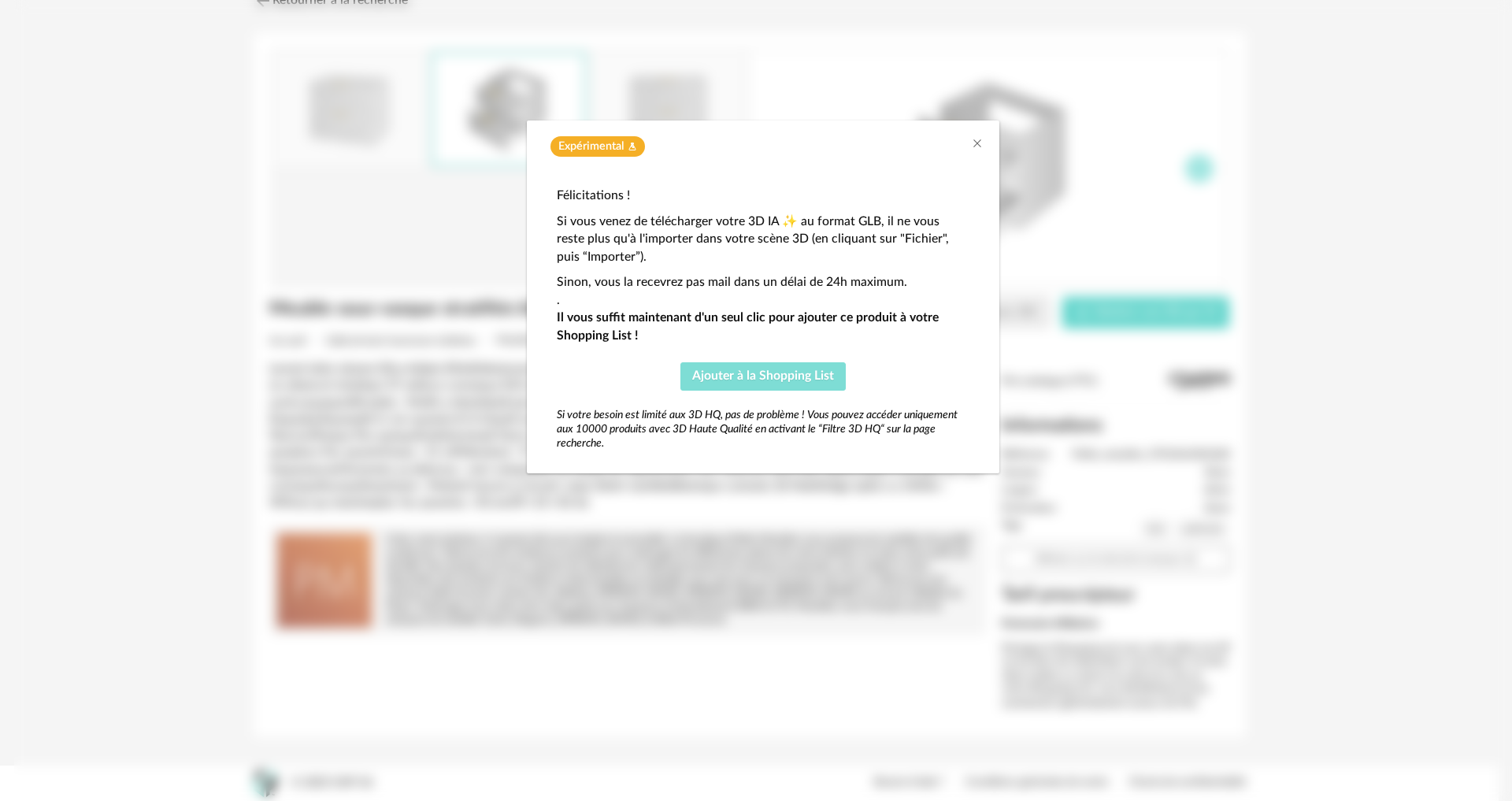
click at [761, 376] on span "Ajouter à la Shopping List" at bounding box center [763, 375] width 142 height 13
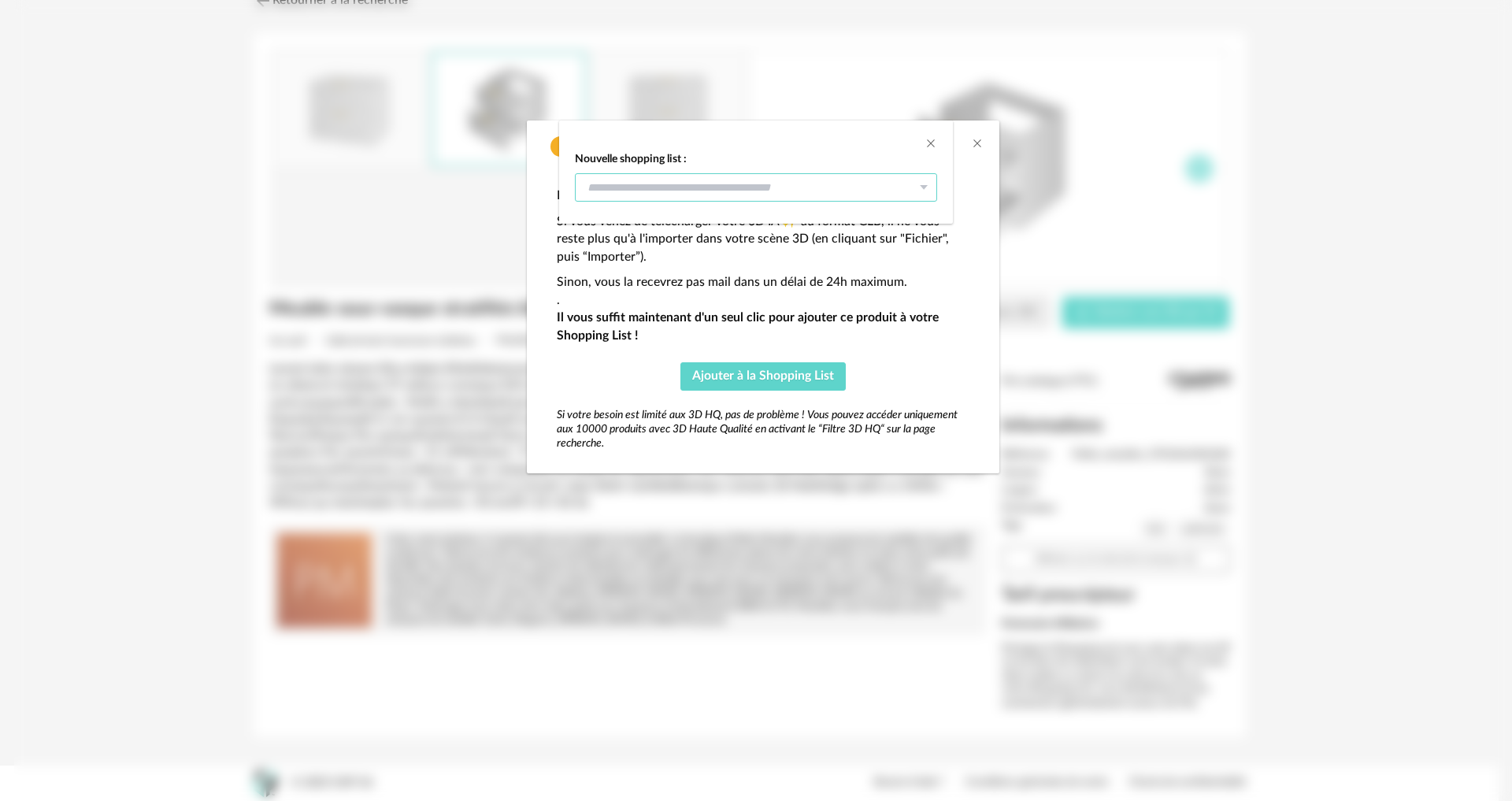
click at [726, 182] on input "dialog" at bounding box center [756, 187] width 362 height 29
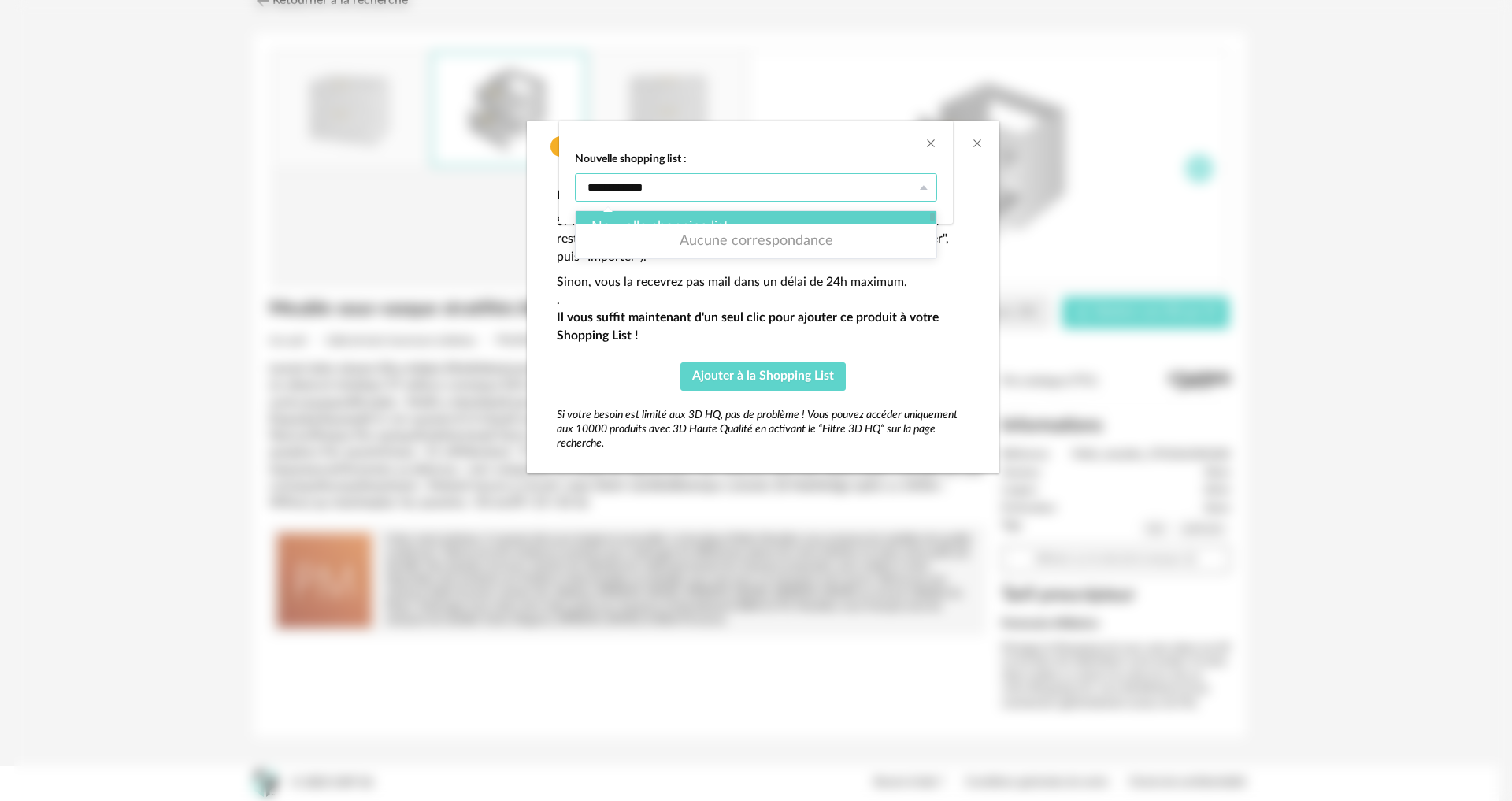
type input "**********"
click at [756, 223] on div at bounding box center [756, 220] width 358 height 5
click at [761, 377] on div "**********" at bounding box center [756, 400] width 1512 height 801
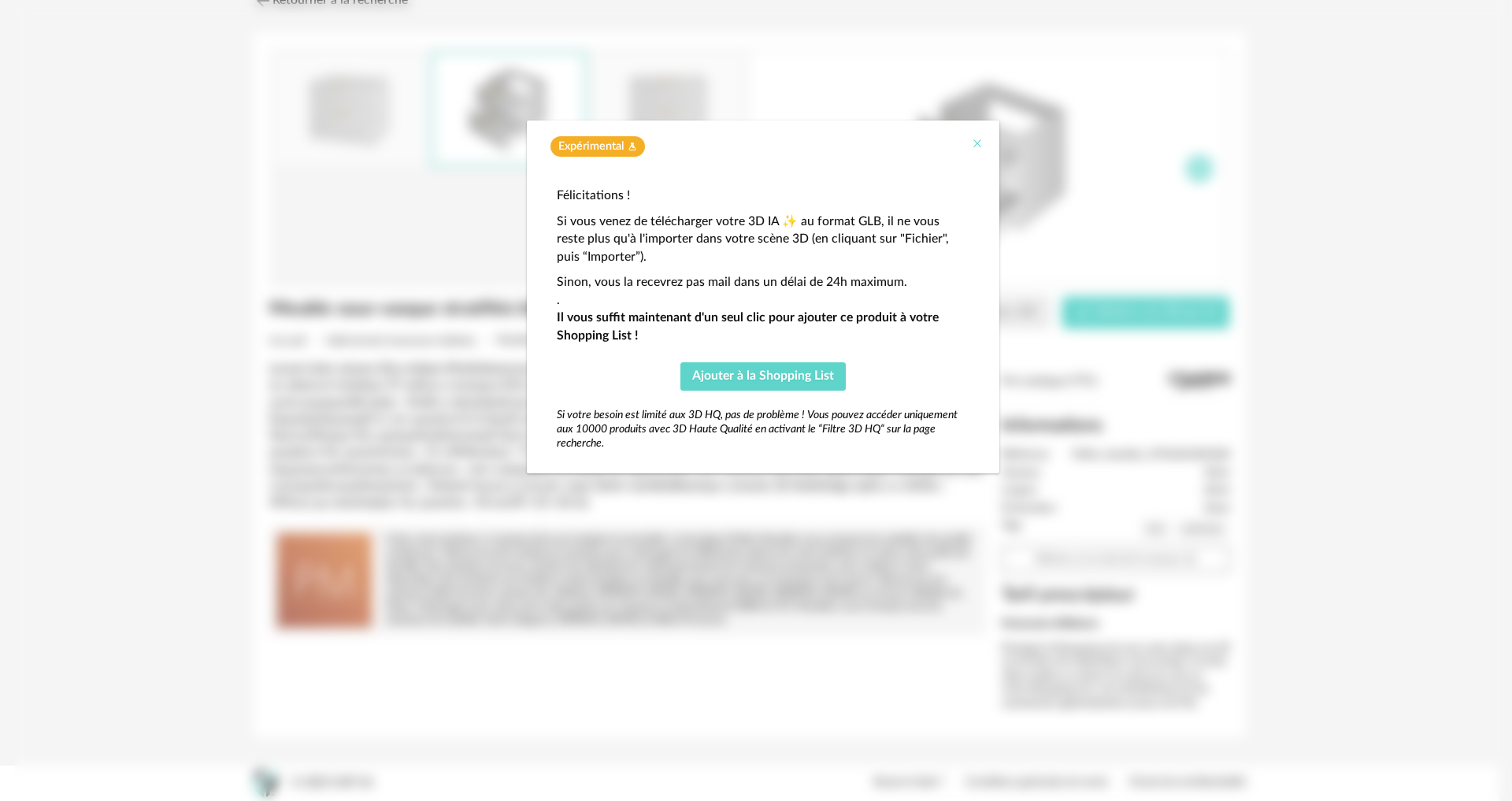
click at [976, 138] on icon "Close" at bounding box center [977, 143] width 13 height 13
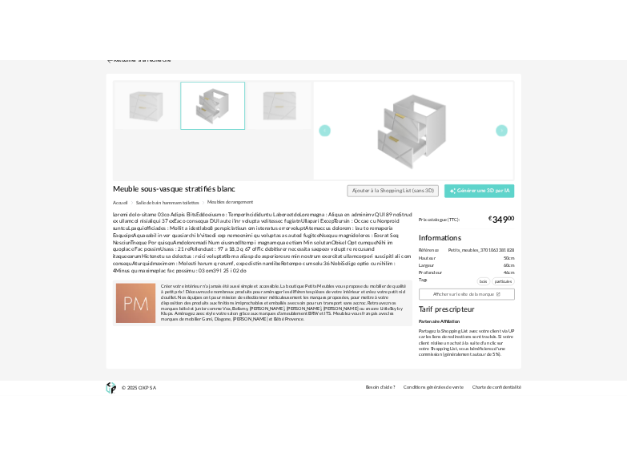
scroll to position [0, 0]
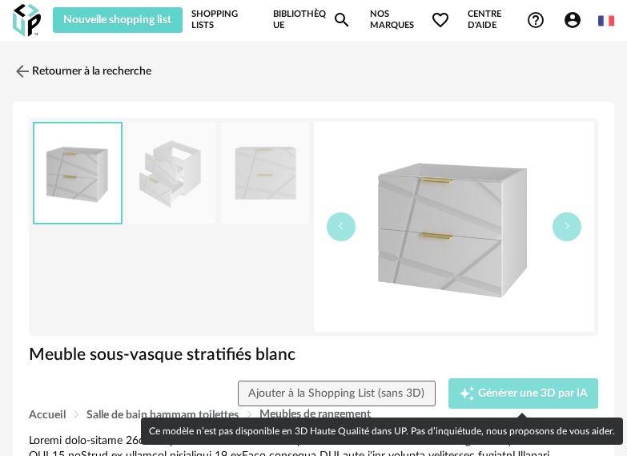
click at [509, 392] on span "Générer une 3D par IA" at bounding box center [533, 393] width 110 height 11
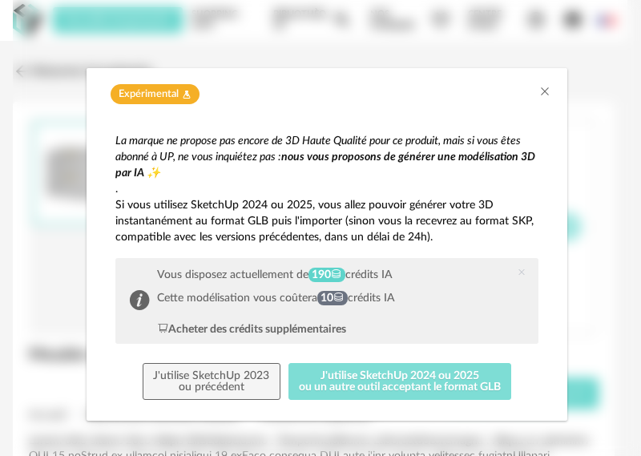
click at [336, 384] on button "J'utilise SketchUp 2024 ou 2025 ou un autre outil acceptant le format GLB" at bounding box center [399, 381] width 223 height 37
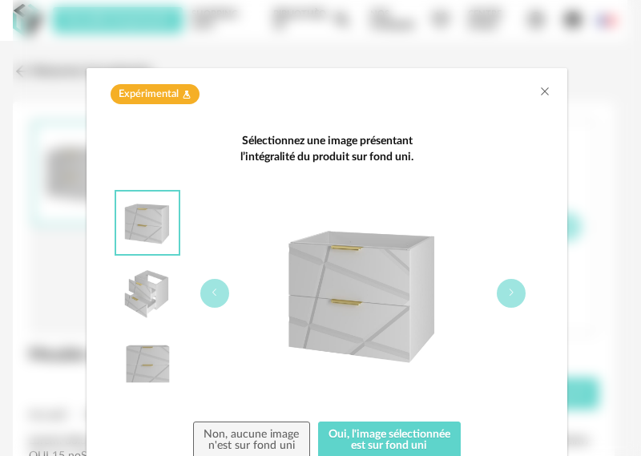
scroll to position [63, 0]
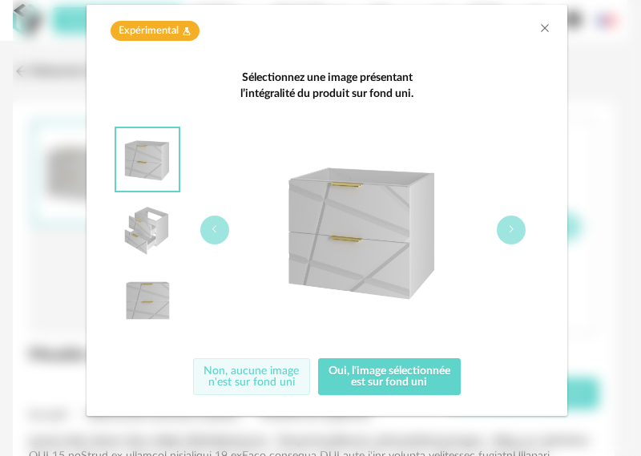
click at [243, 380] on button "Non, aucune image n'est sur fond uni" at bounding box center [251, 376] width 117 height 37
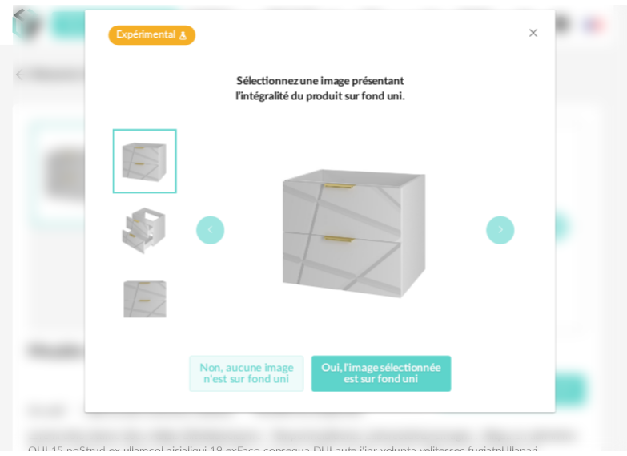
scroll to position [0, 0]
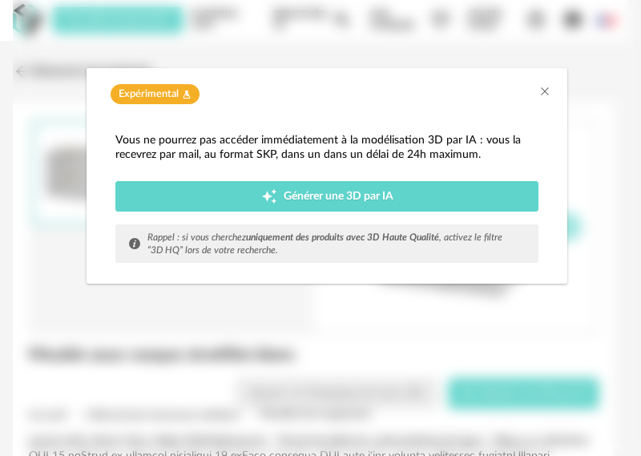
click at [161, 95] on span "Expérimental" at bounding box center [149, 94] width 60 height 14
click at [543, 88] on icon "Close" at bounding box center [544, 91] width 13 height 13
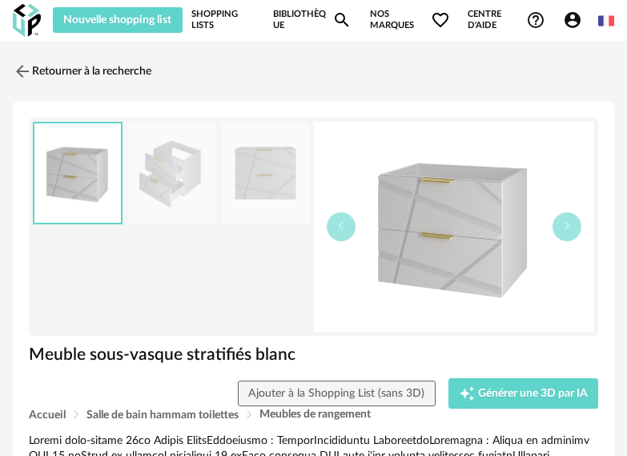
click at [484, 211] on img at bounding box center [454, 227] width 281 height 210
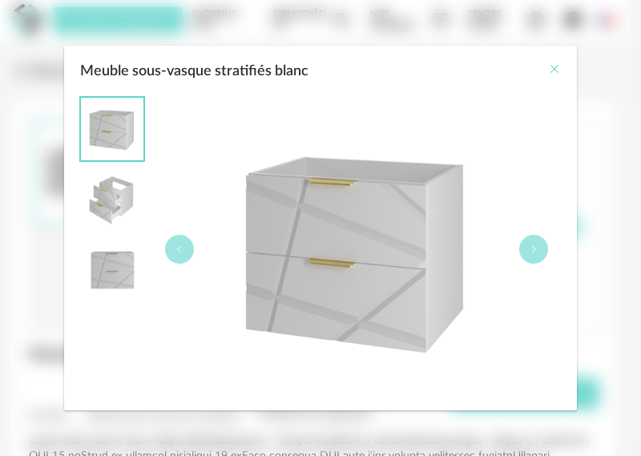
drag, startPoint x: 559, startPoint y: 68, endPoint x: 542, endPoint y: 66, distance: 16.9
click at [557, 67] on icon "Close" at bounding box center [554, 68] width 13 height 13
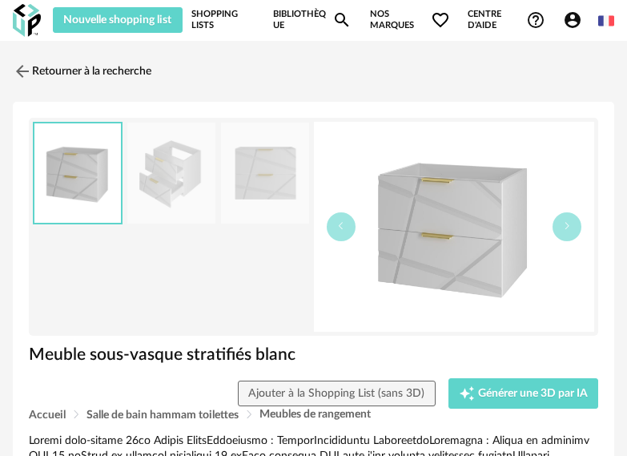
click at [265, 171] on img at bounding box center [265, 174] width 88 height 102
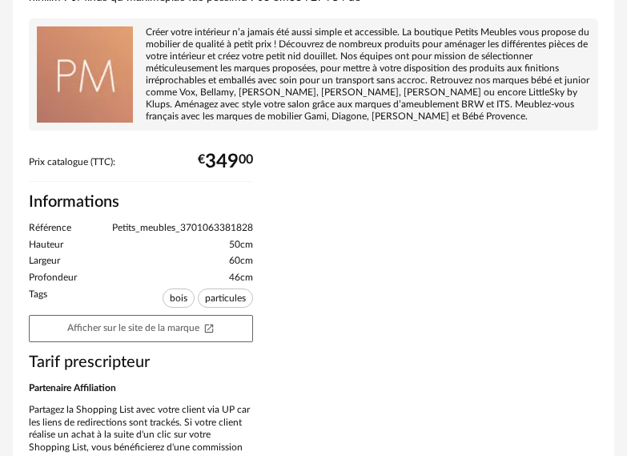
scroll to position [677, 0]
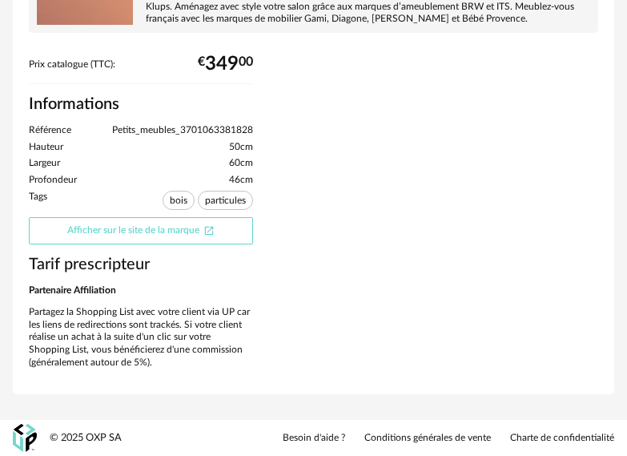
click at [143, 228] on link "Afficher sur le site de la marque Open In New icon" at bounding box center [141, 230] width 224 height 27
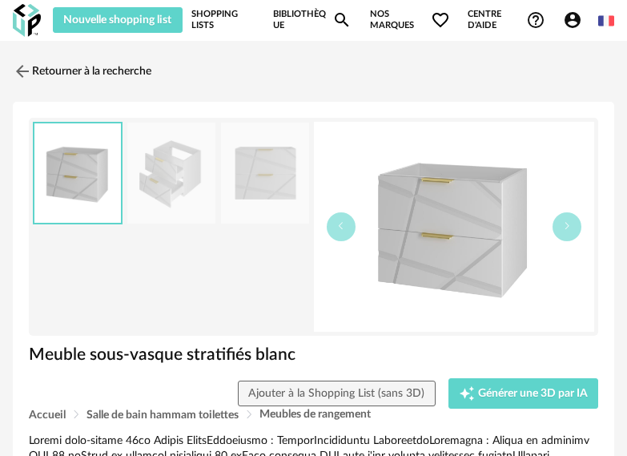
click at [282, 16] on link "Bibliothèque Magnify icon" at bounding box center [312, 20] width 78 height 26
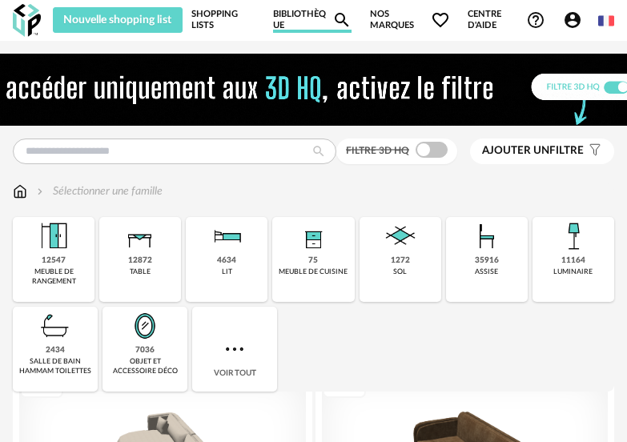
click at [601, 86] on img at bounding box center [314, 90] width 777 height 72
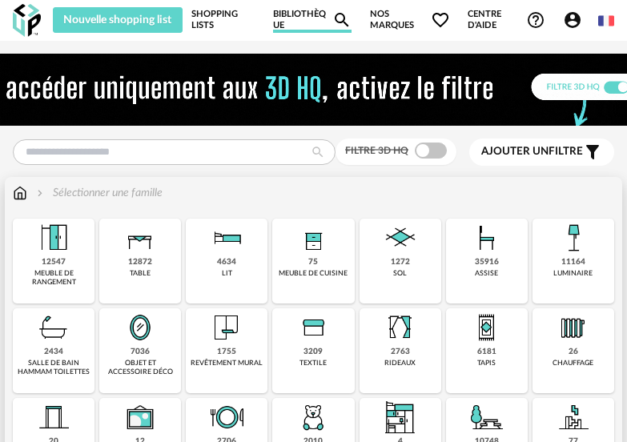
click at [48, 352] on div "2434" at bounding box center [53, 352] width 19 height 10
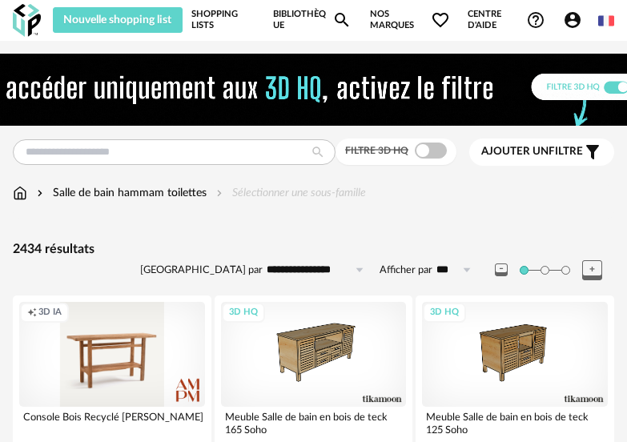
click at [618, 84] on img at bounding box center [314, 90] width 777 height 72
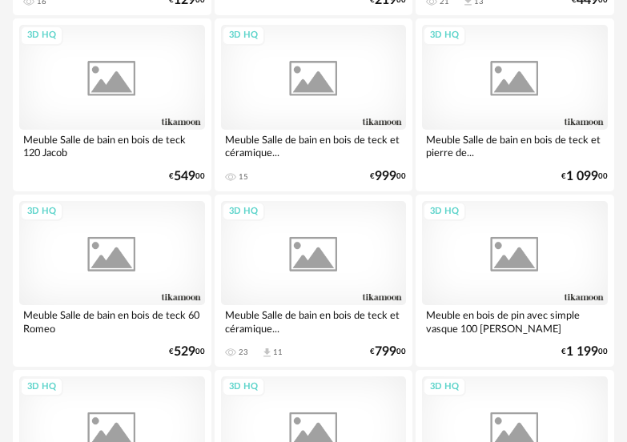
scroll to position [3204, 0]
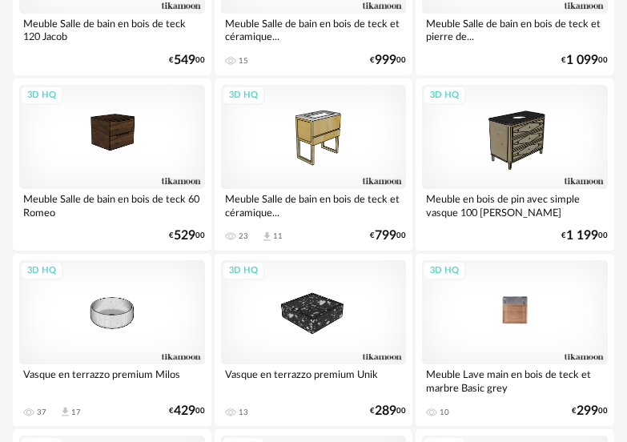
click at [533, 333] on div "3D HQ" at bounding box center [515, 312] width 186 height 104
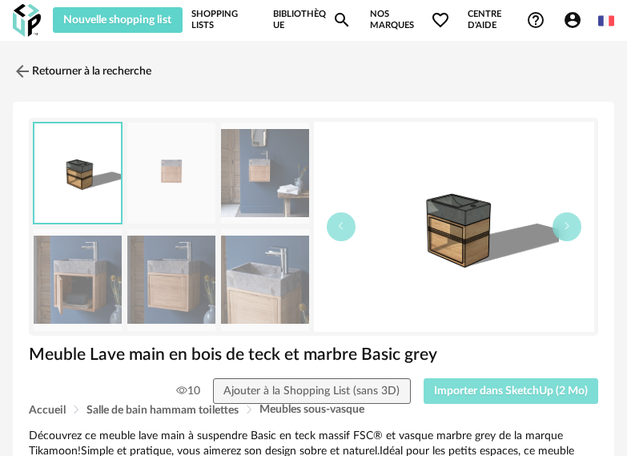
click at [499, 392] on span "Importer dans SketchUp (2 Mo)" at bounding box center [511, 390] width 154 height 11
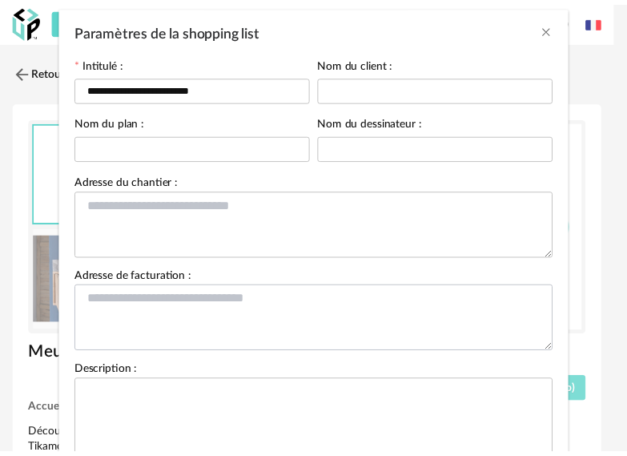
scroll to position [185, 0]
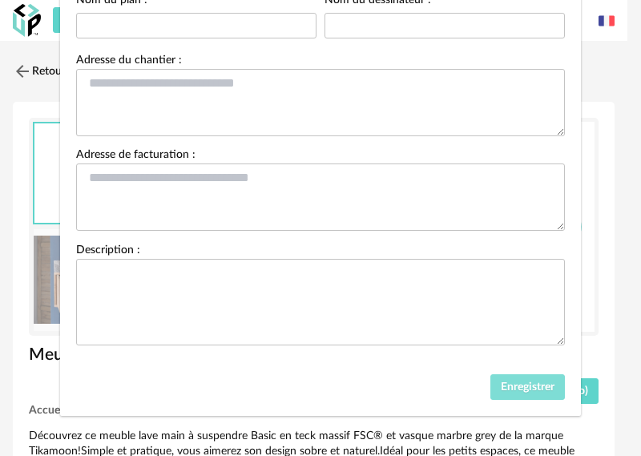
click at [522, 385] on span "Enregistrer" at bounding box center [528, 386] width 54 height 11
